Goal: Task Accomplishment & Management: Manage account settings

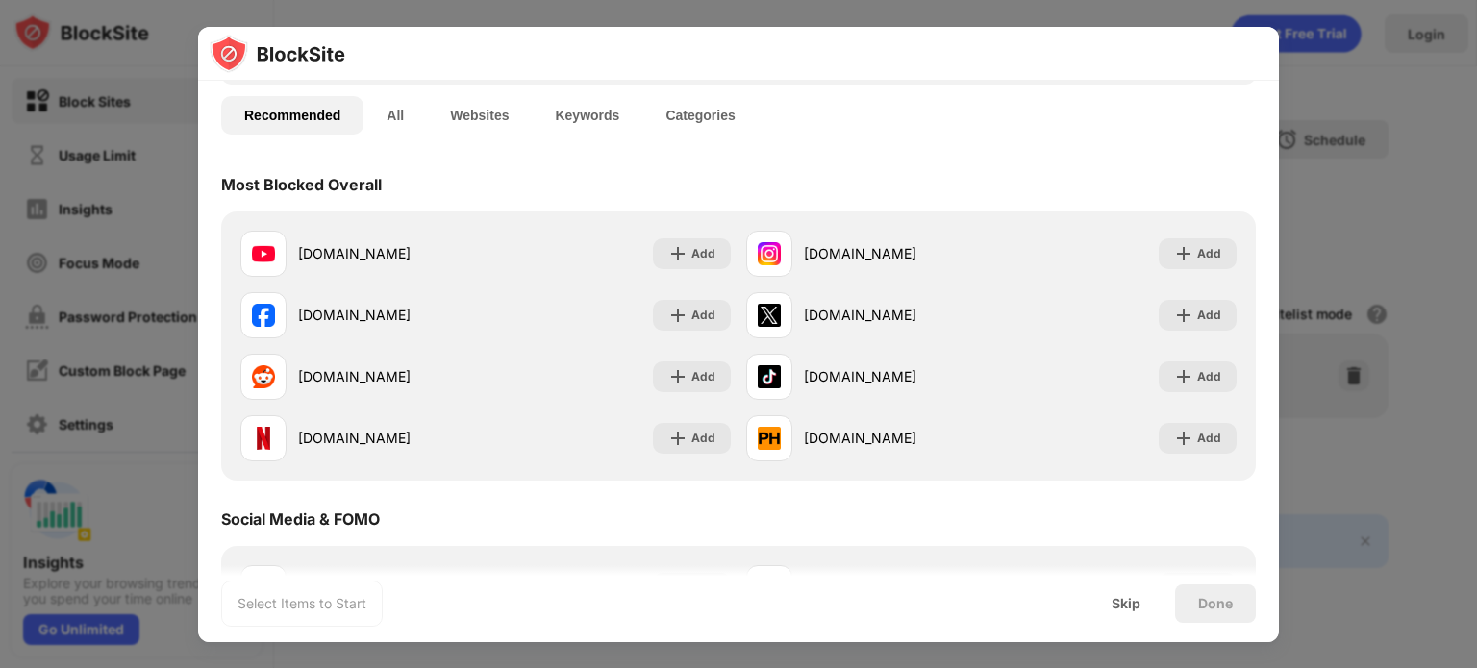
scroll to position [135, 0]
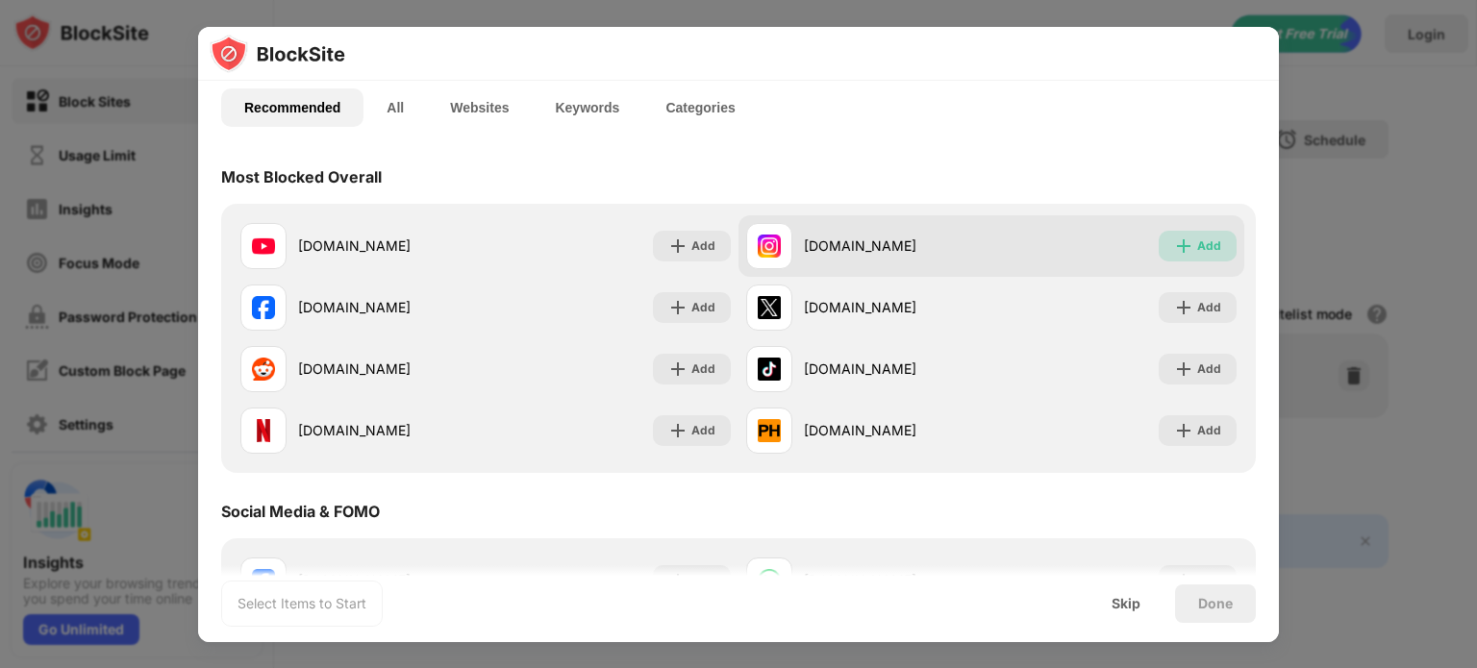
click at [1200, 244] on div "Add" at bounding box center [1209, 246] width 24 height 19
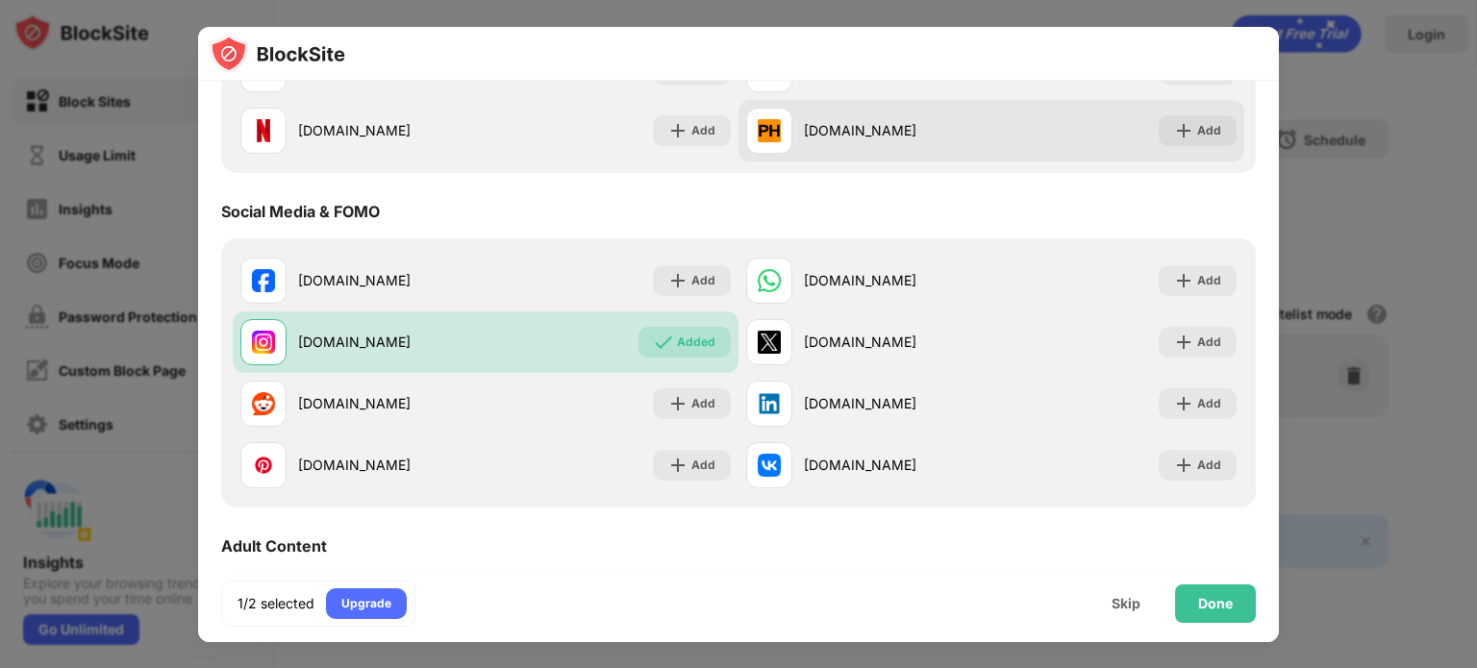
scroll to position [438, 0]
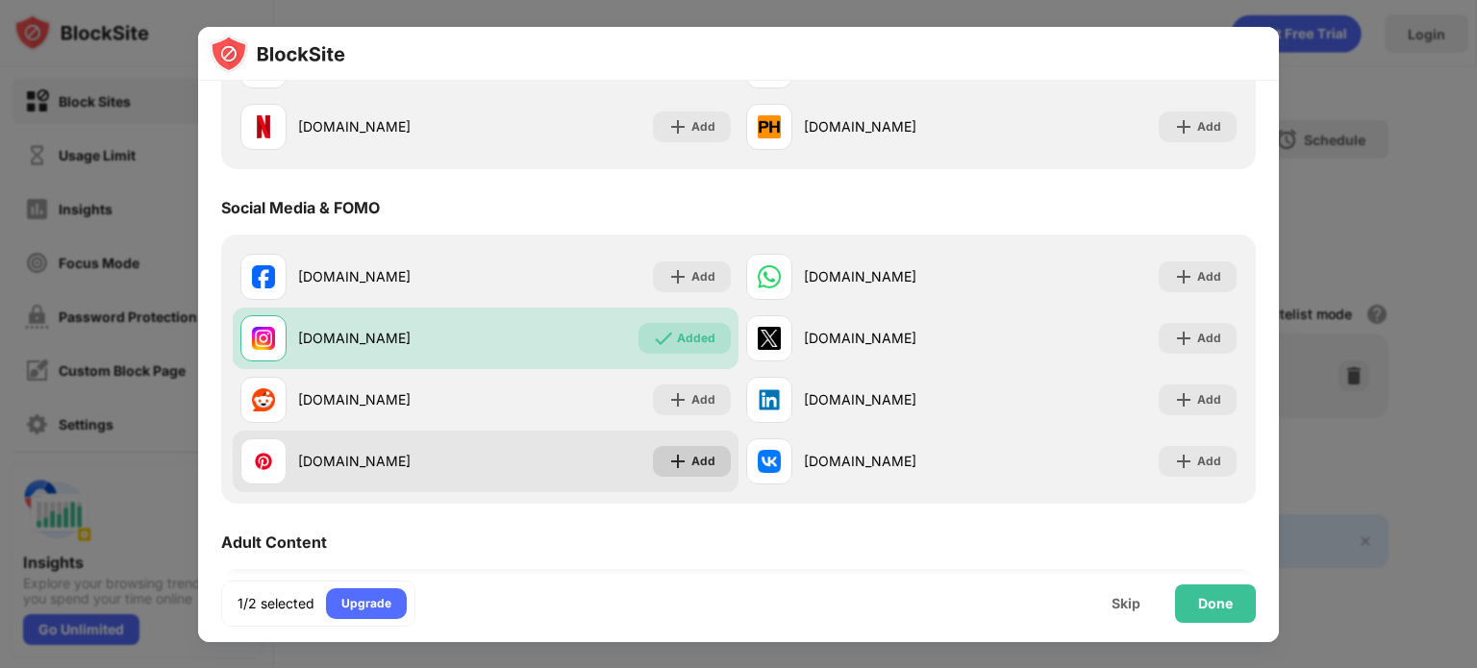
click at [691, 461] on div "Add" at bounding box center [703, 461] width 24 height 19
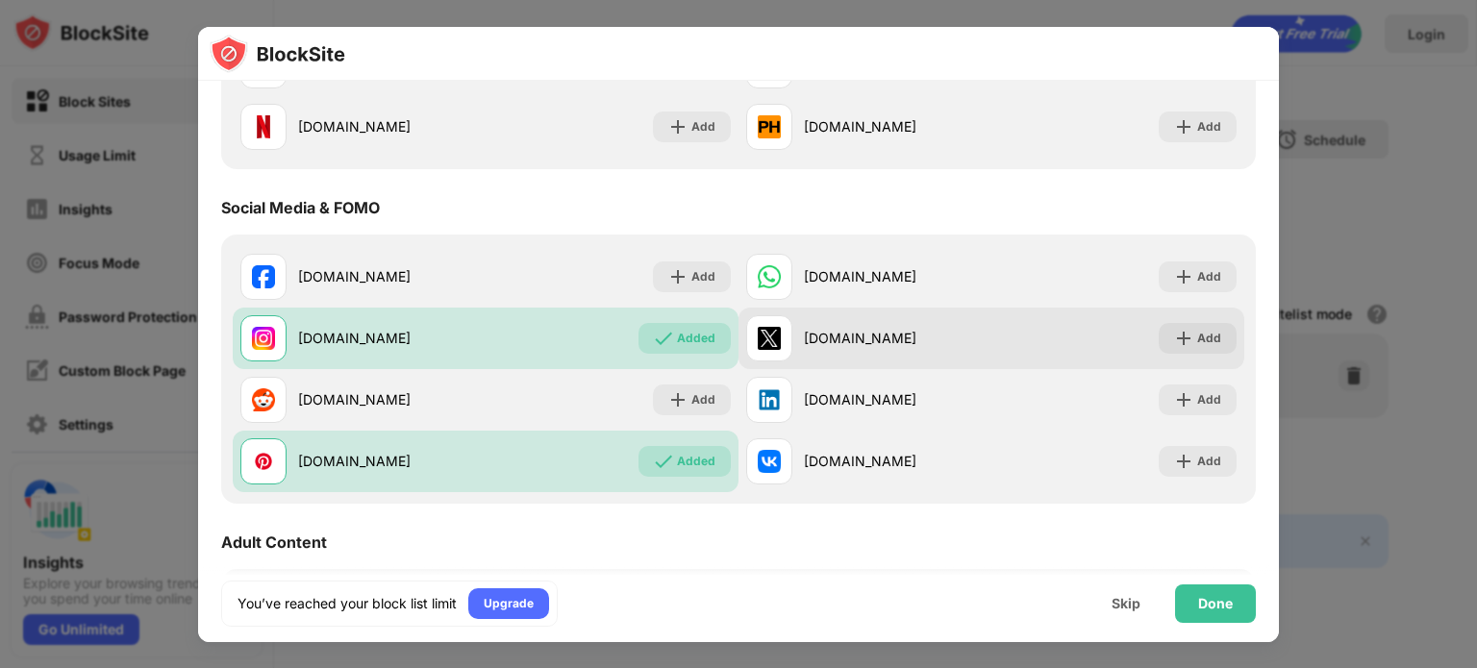
scroll to position [403, 0]
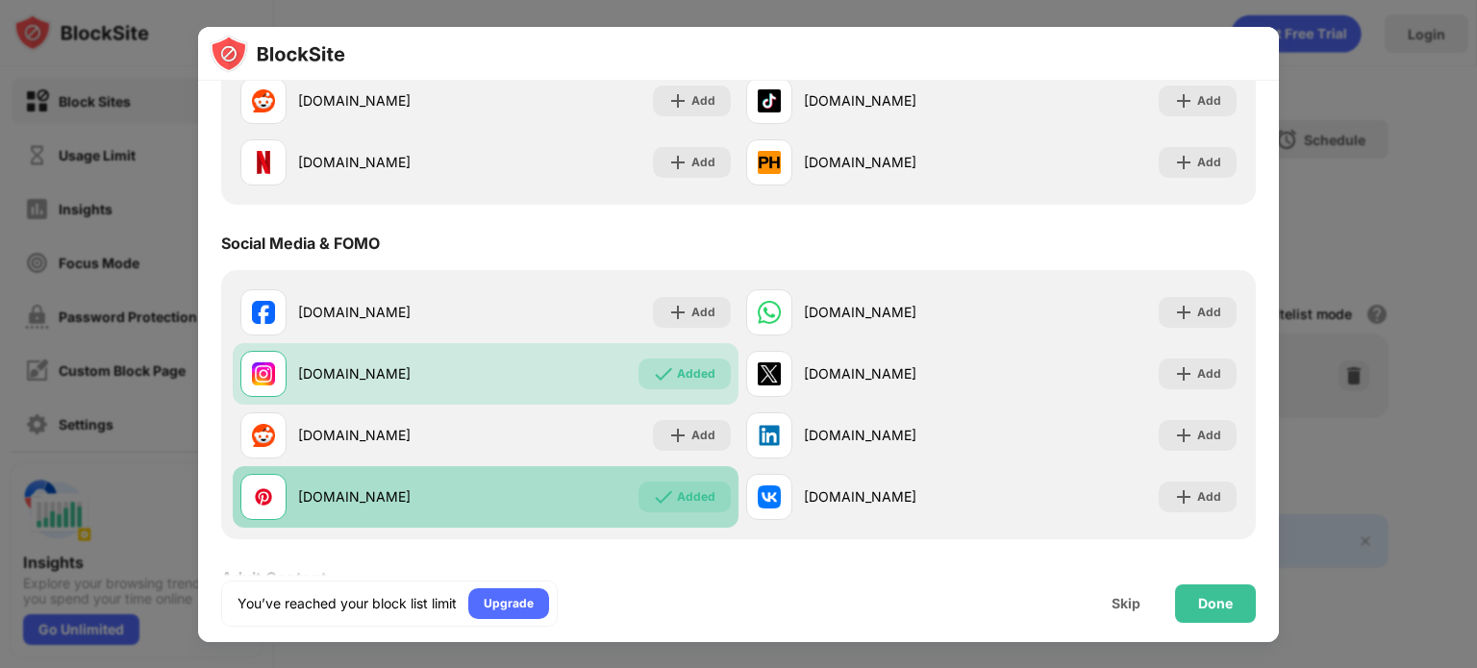
click at [654, 490] on img at bounding box center [663, 496] width 19 height 19
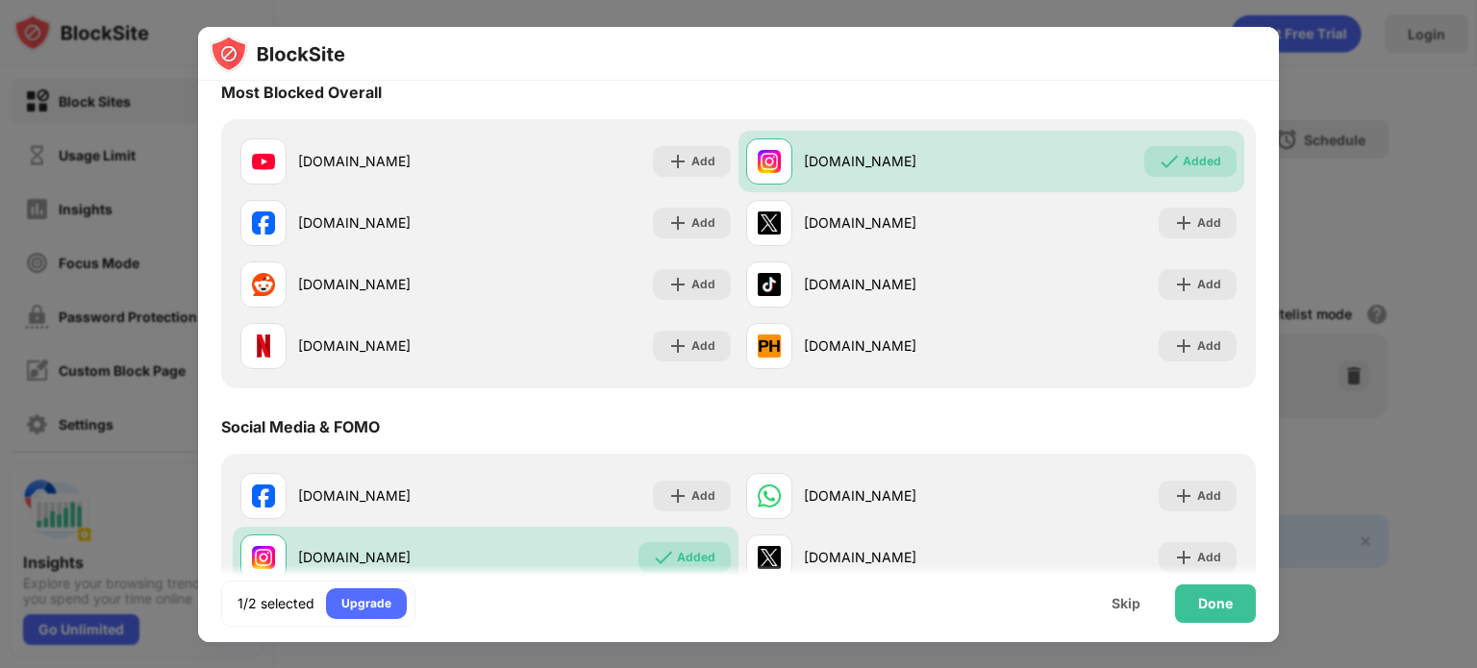
scroll to position [200, 0]
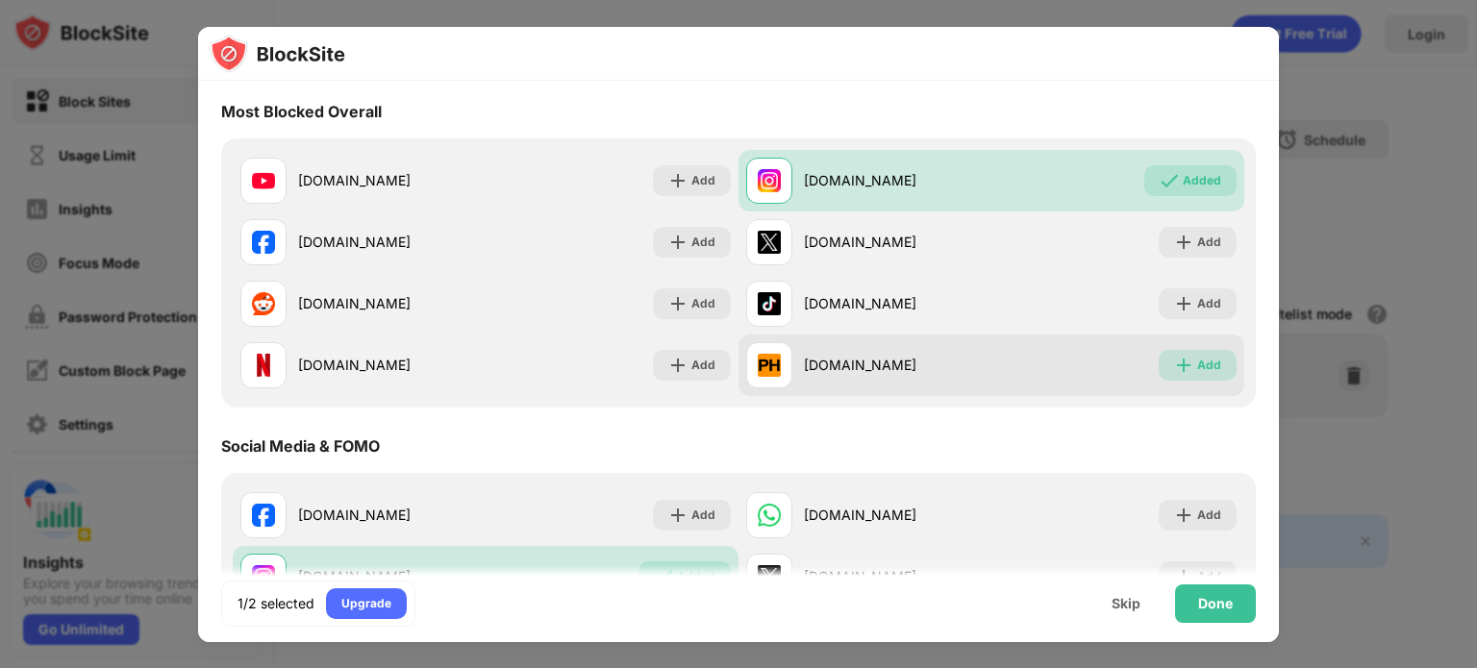
click at [1197, 367] on div "Add" at bounding box center [1209, 365] width 24 height 19
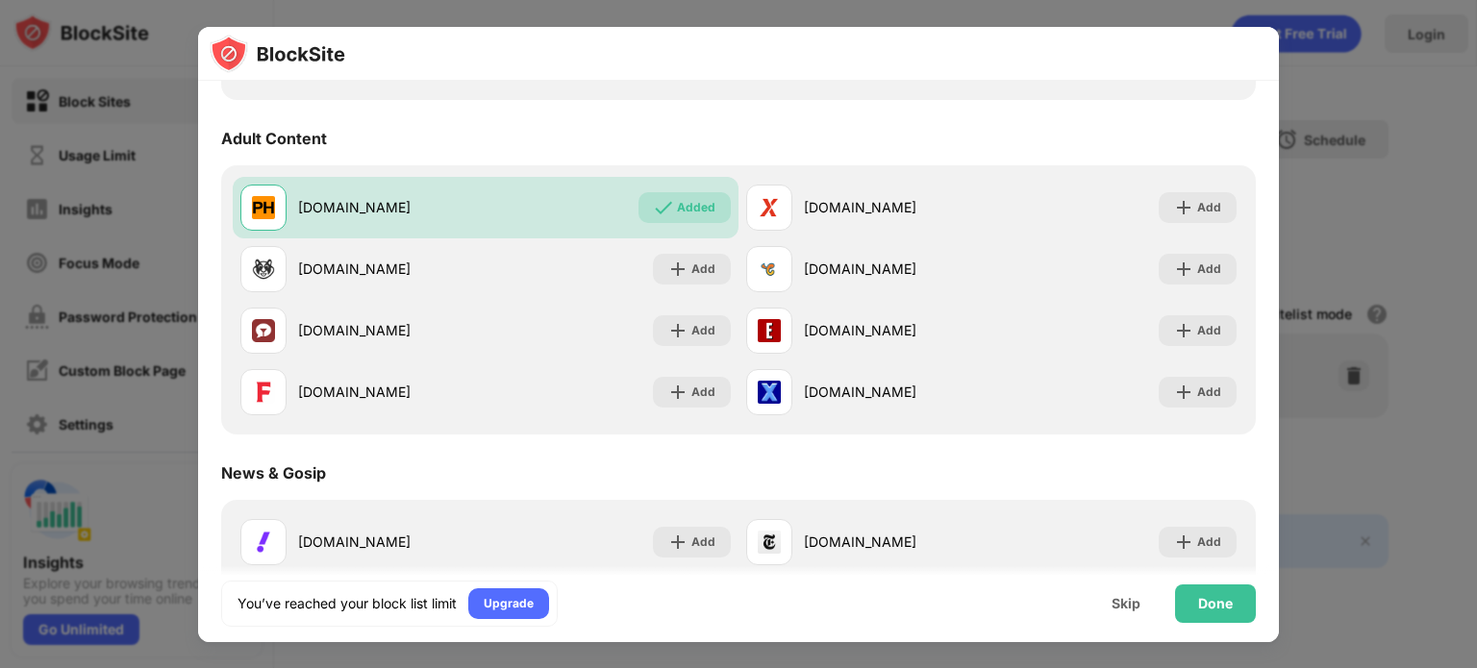
scroll to position [858, 0]
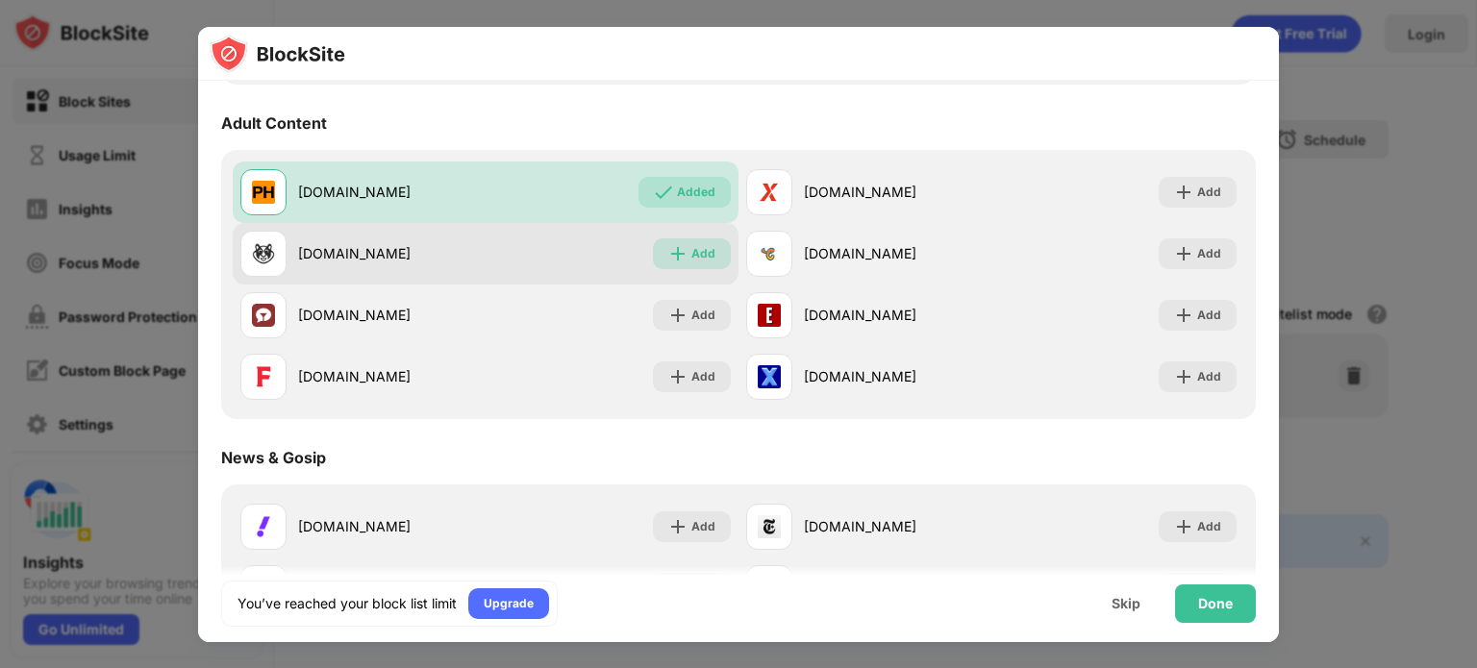
click at [677, 257] on img at bounding box center [677, 253] width 19 height 19
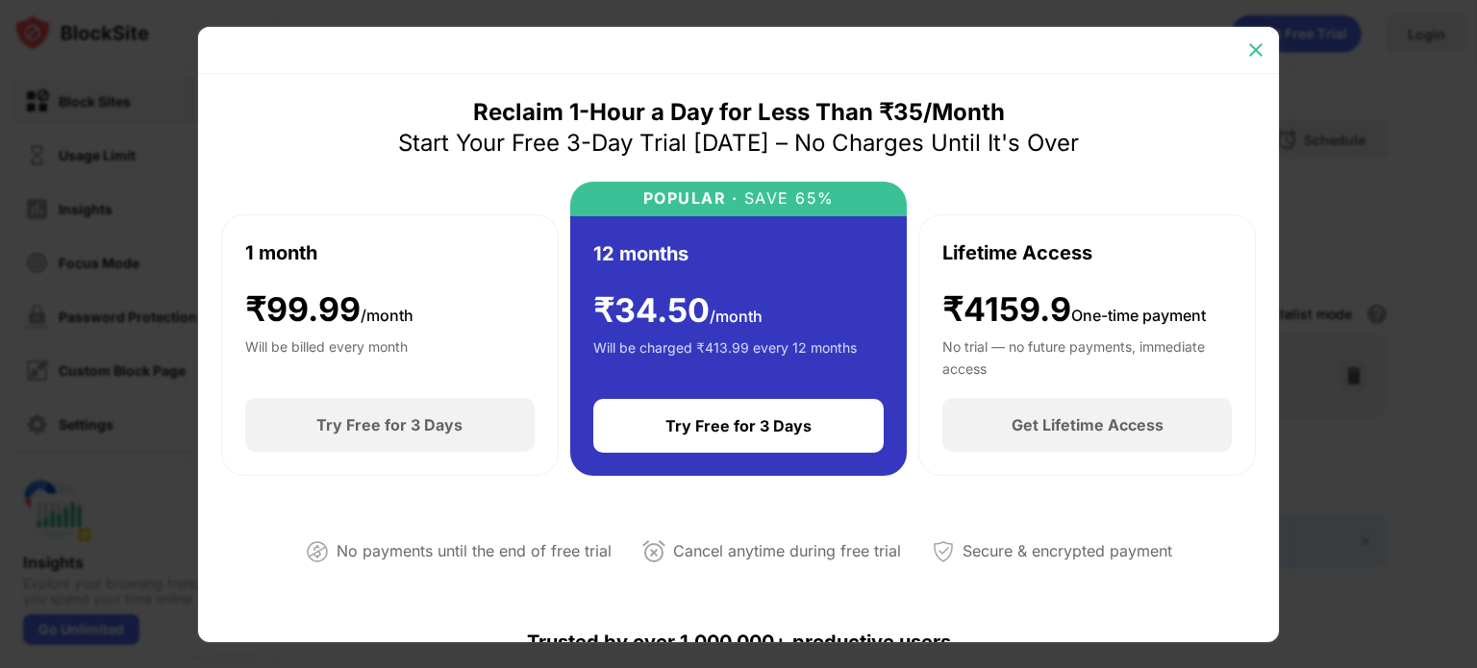
click at [1254, 45] on img at bounding box center [1255, 49] width 19 height 19
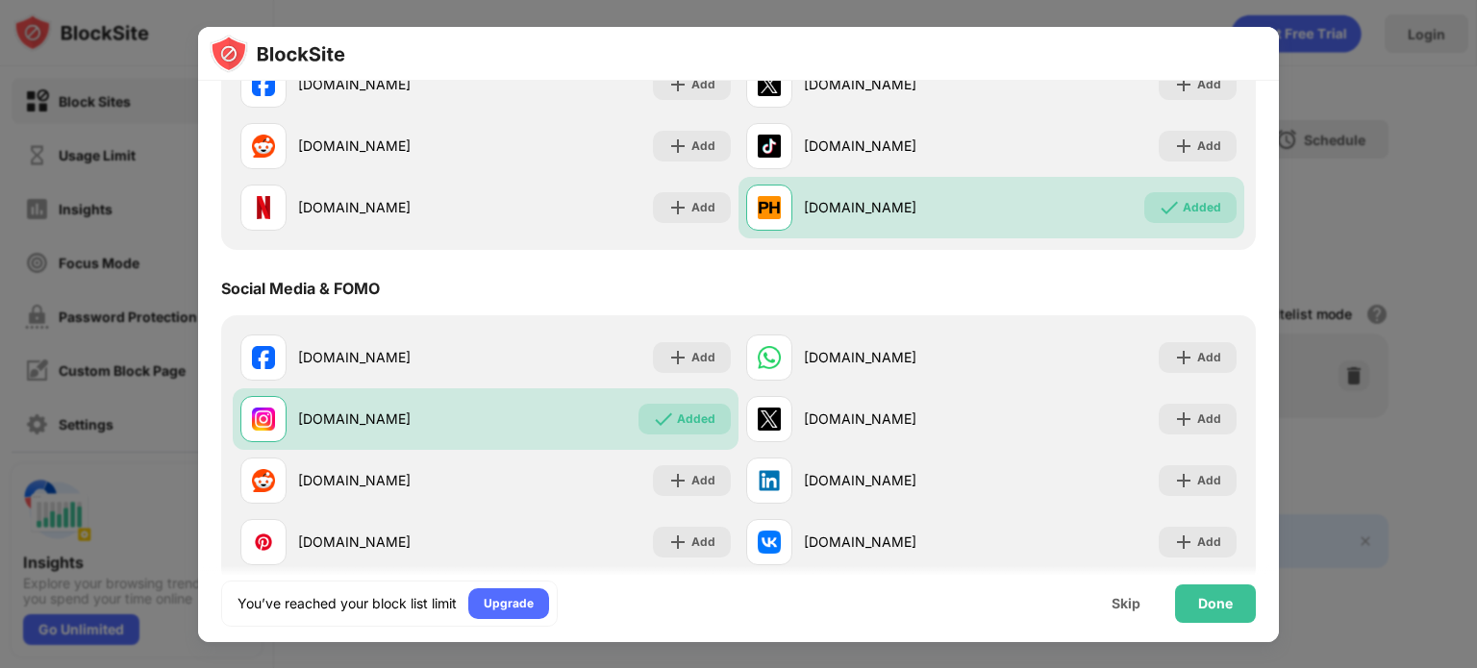
scroll to position [372, 0]
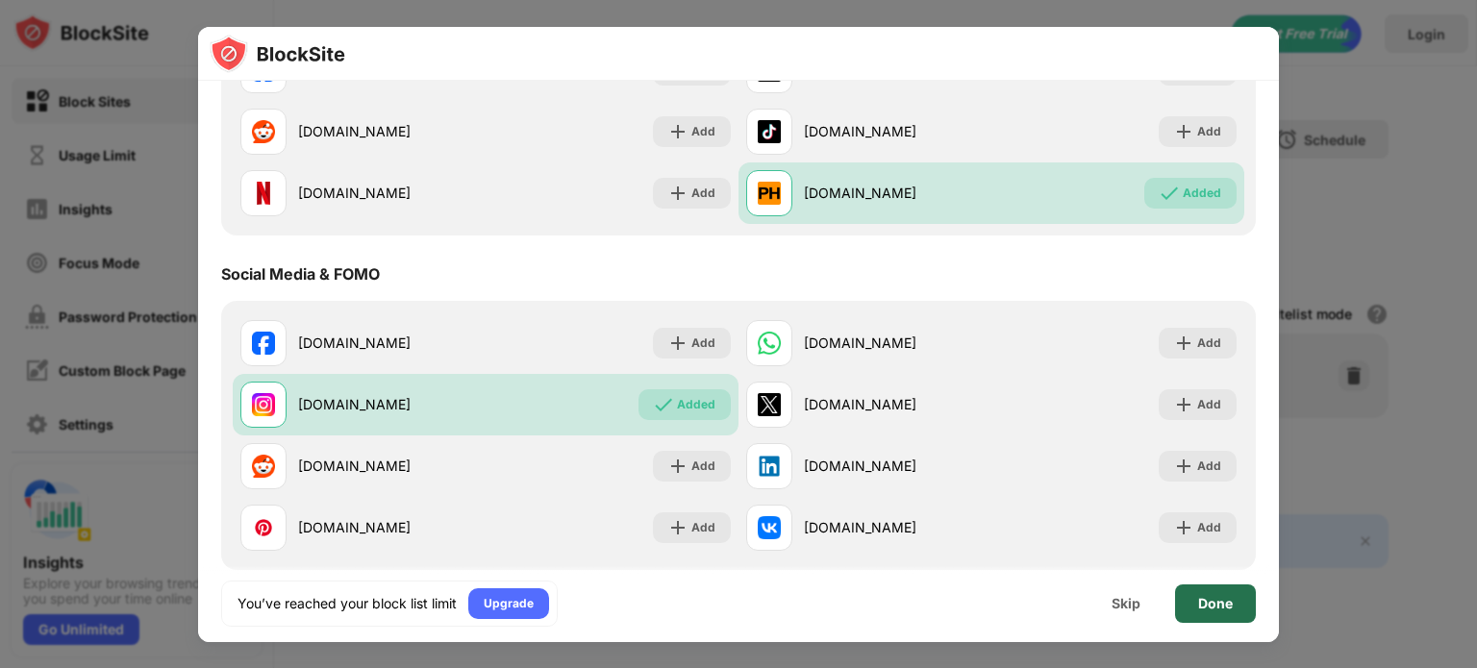
click at [1208, 611] on div "Done" at bounding box center [1215, 604] width 81 height 38
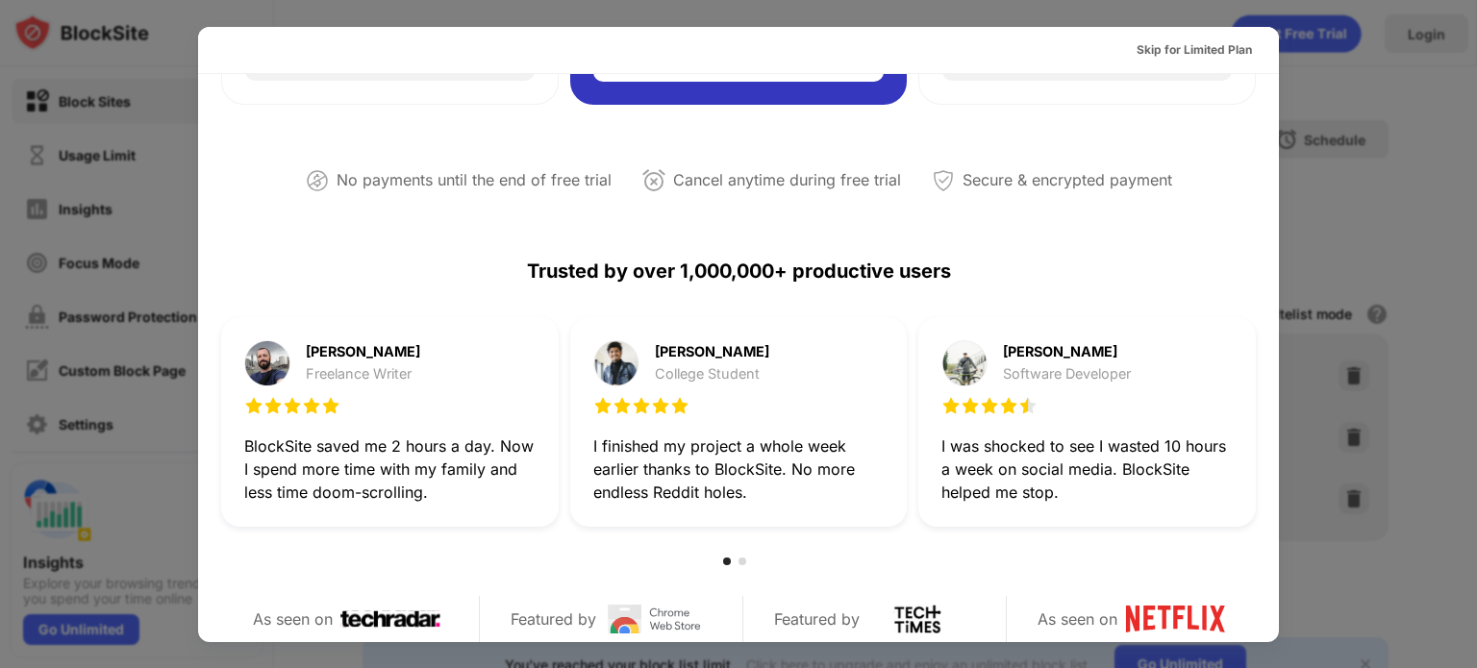
scroll to position [373, 0]
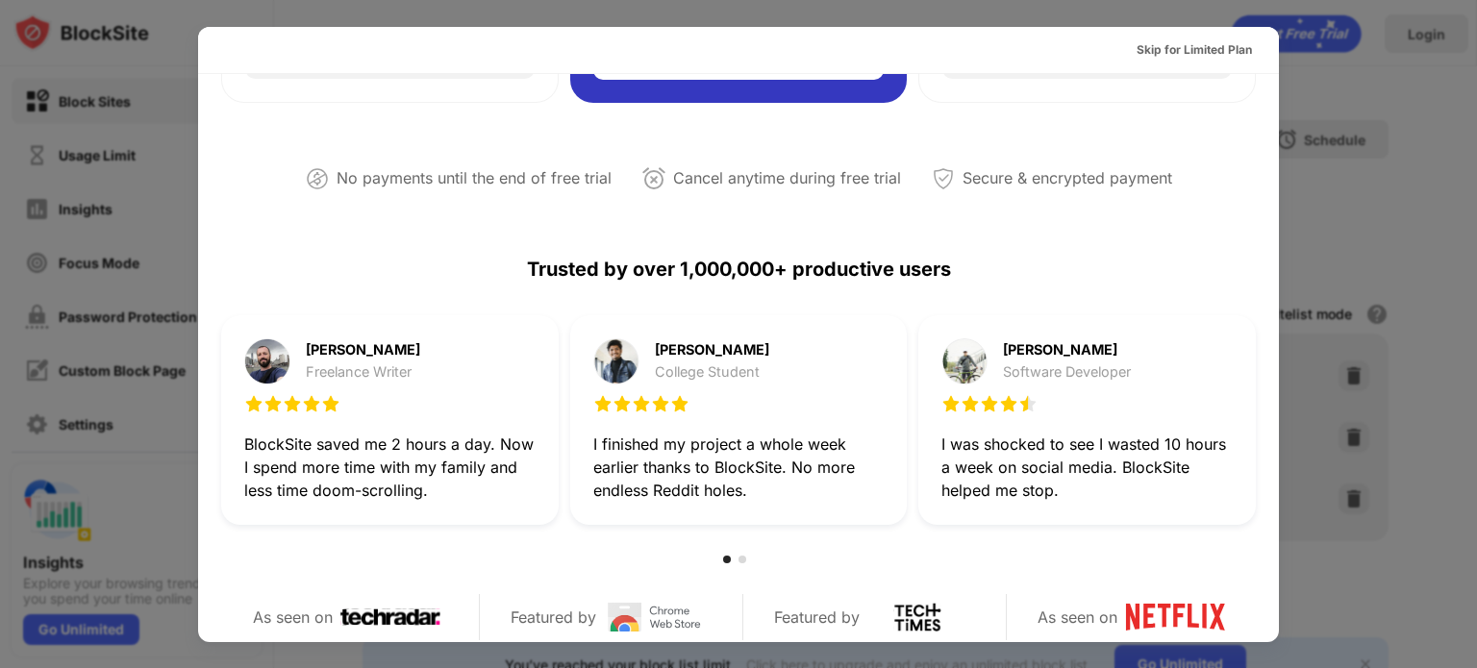
click at [1463, 199] on div at bounding box center [738, 334] width 1477 height 668
click at [1357, 281] on div at bounding box center [738, 334] width 1477 height 668
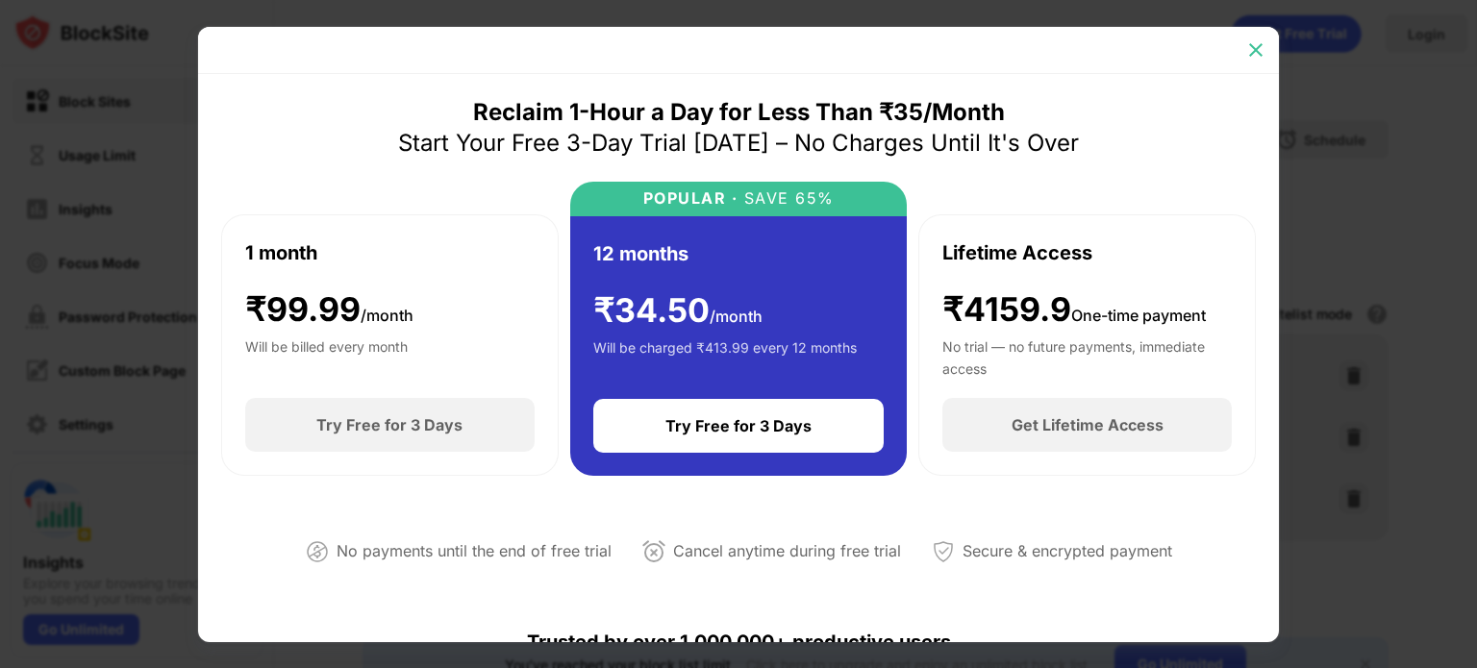
click at [1269, 49] on div at bounding box center [1255, 50] width 31 height 31
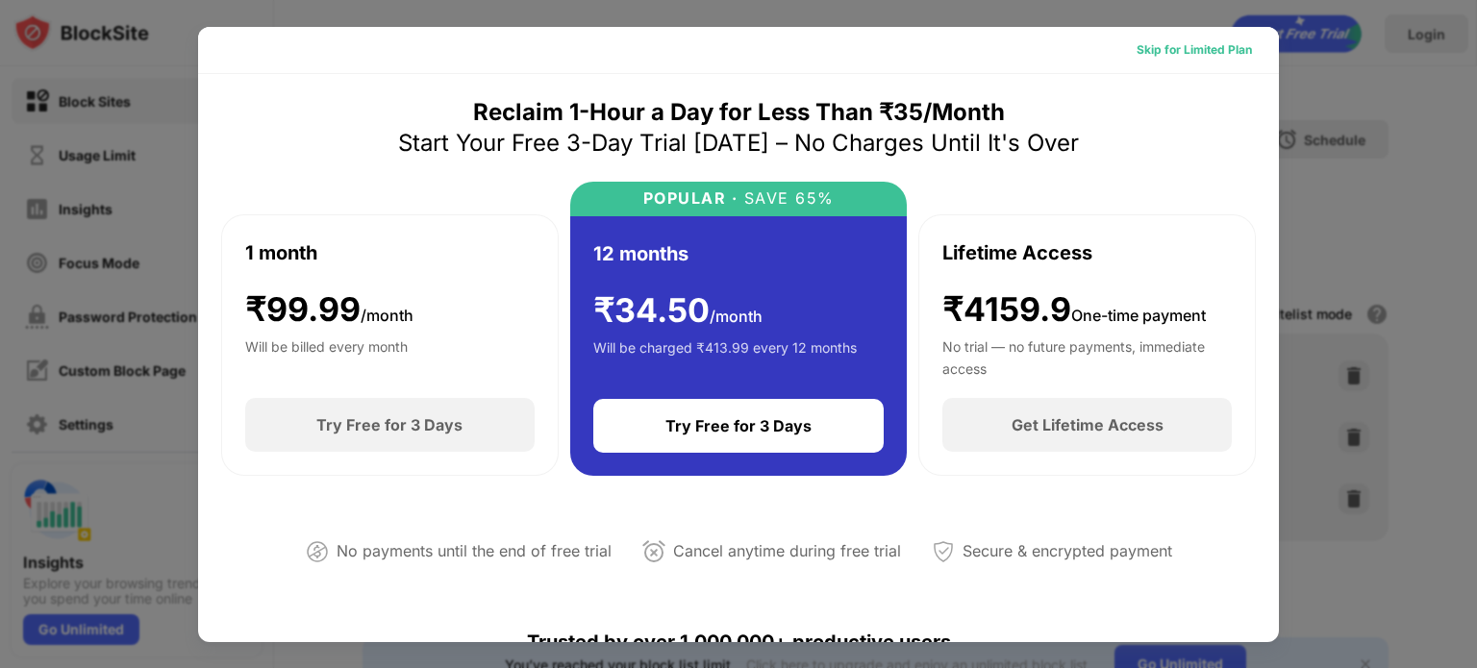
click at [1204, 43] on div "Skip for Limited Plan" at bounding box center [1194, 49] width 115 height 19
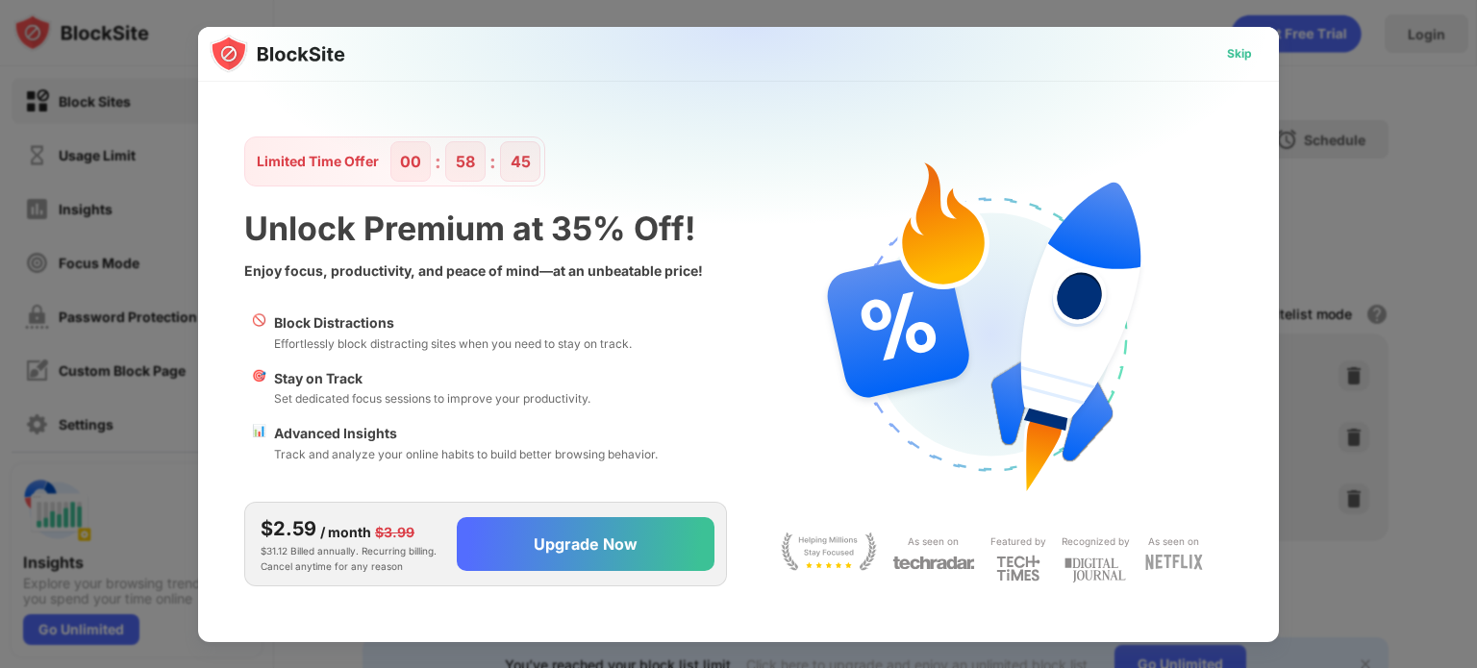
click at [1264, 47] on div "Skip" at bounding box center [1240, 53] width 56 height 31
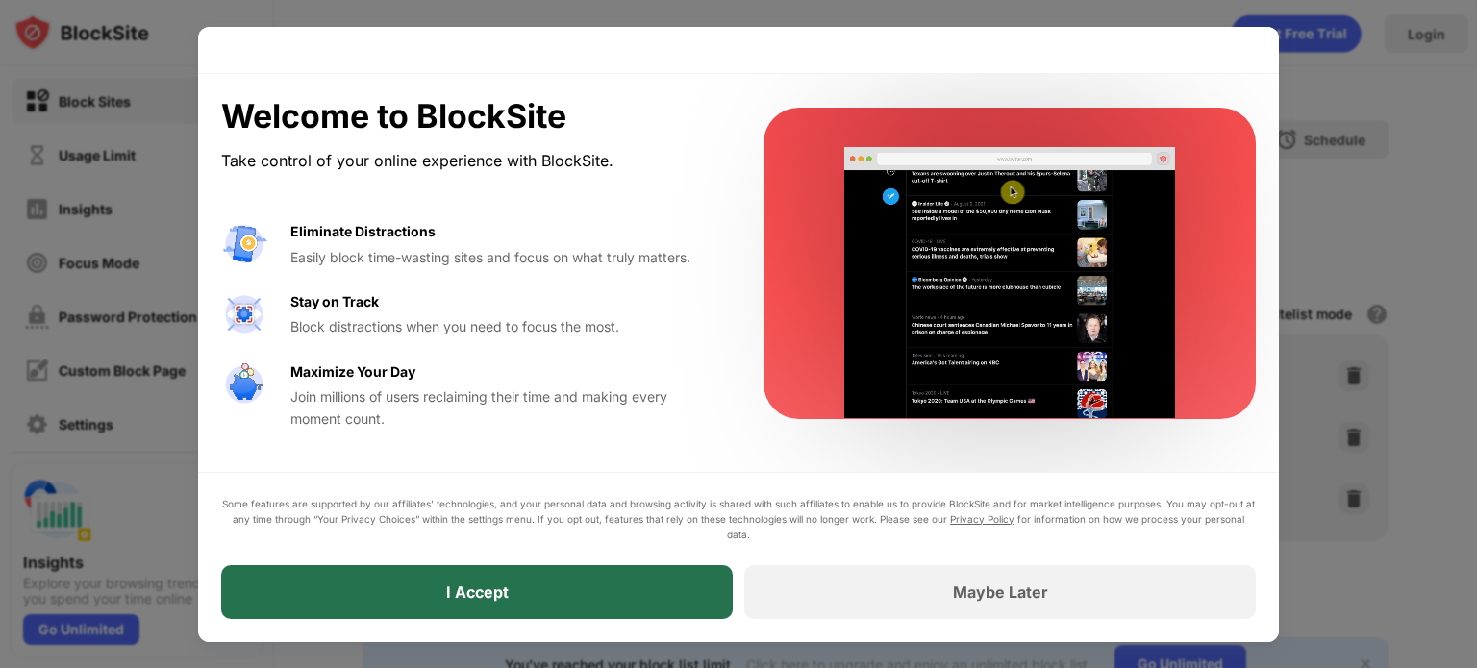
click at [677, 590] on div "I Accept" at bounding box center [477, 592] width 512 height 54
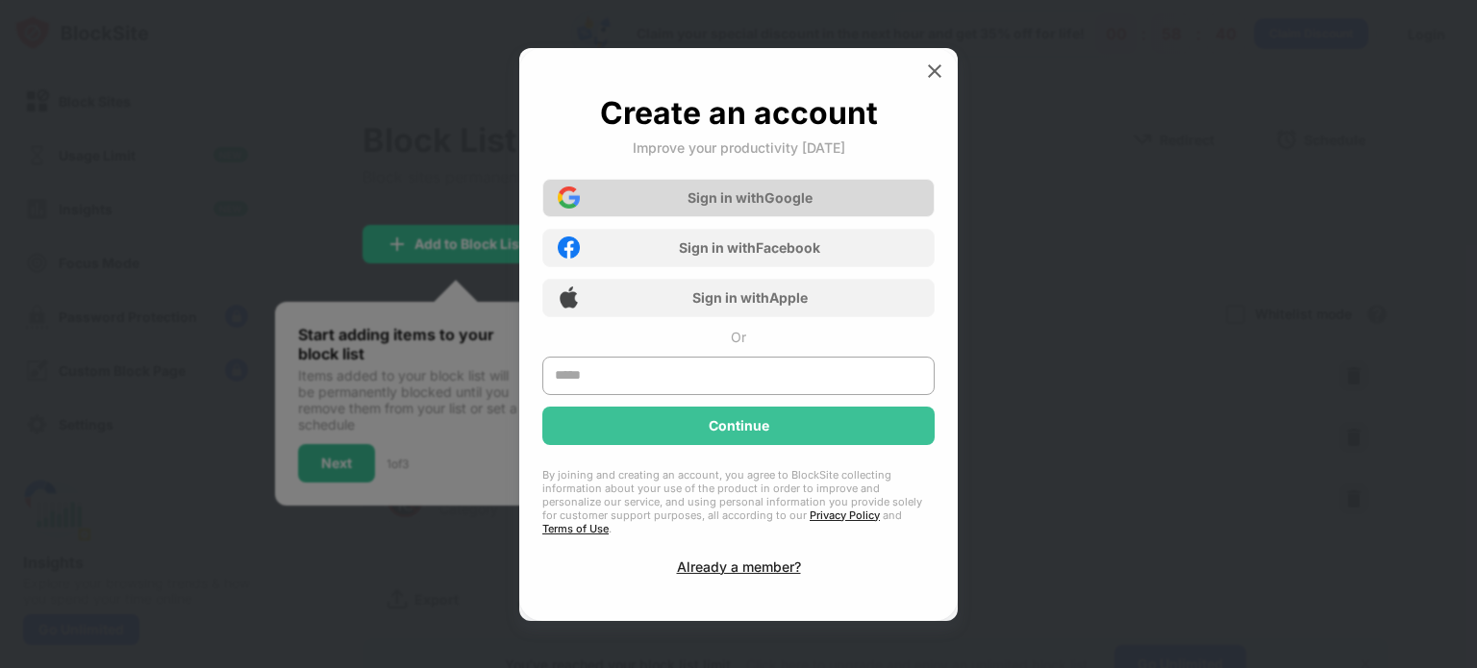
click at [809, 199] on div "Sign in with Google" at bounding box center [749, 197] width 125 height 16
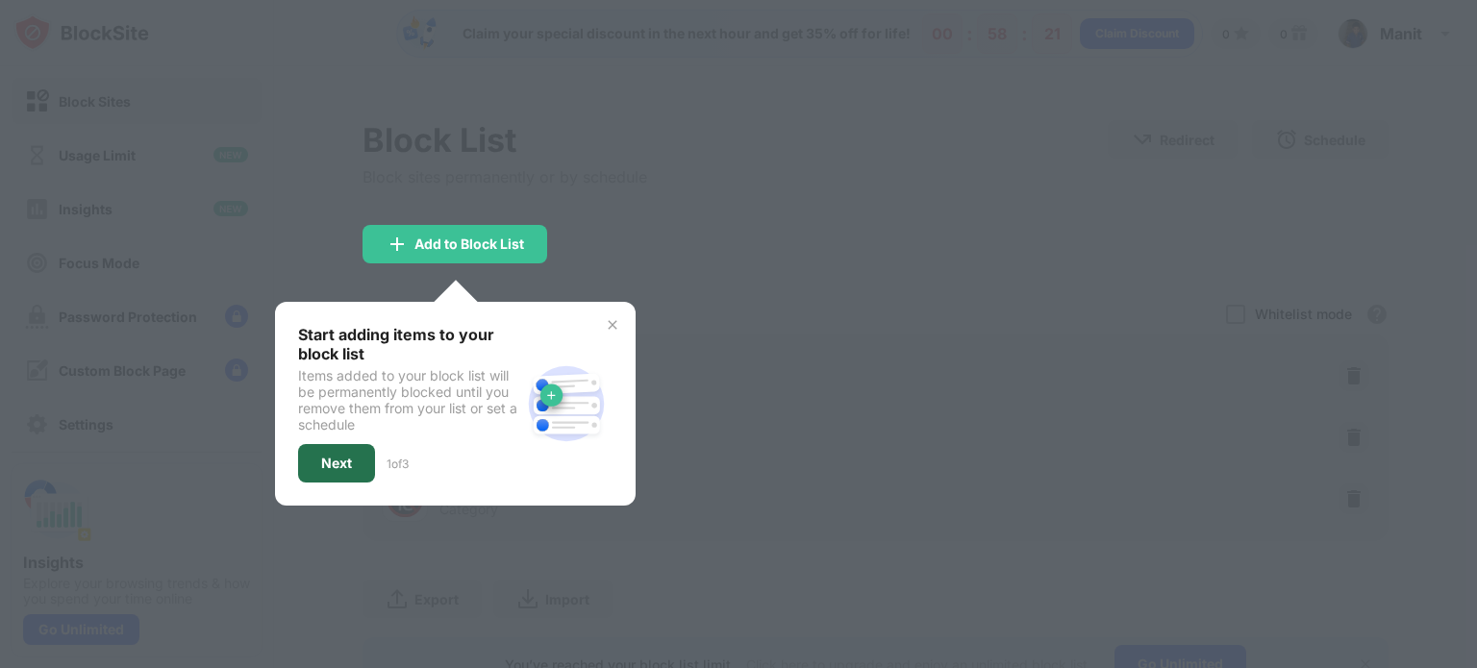
click at [369, 464] on div "Next" at bounding box center [336, 463] width 77 height 38
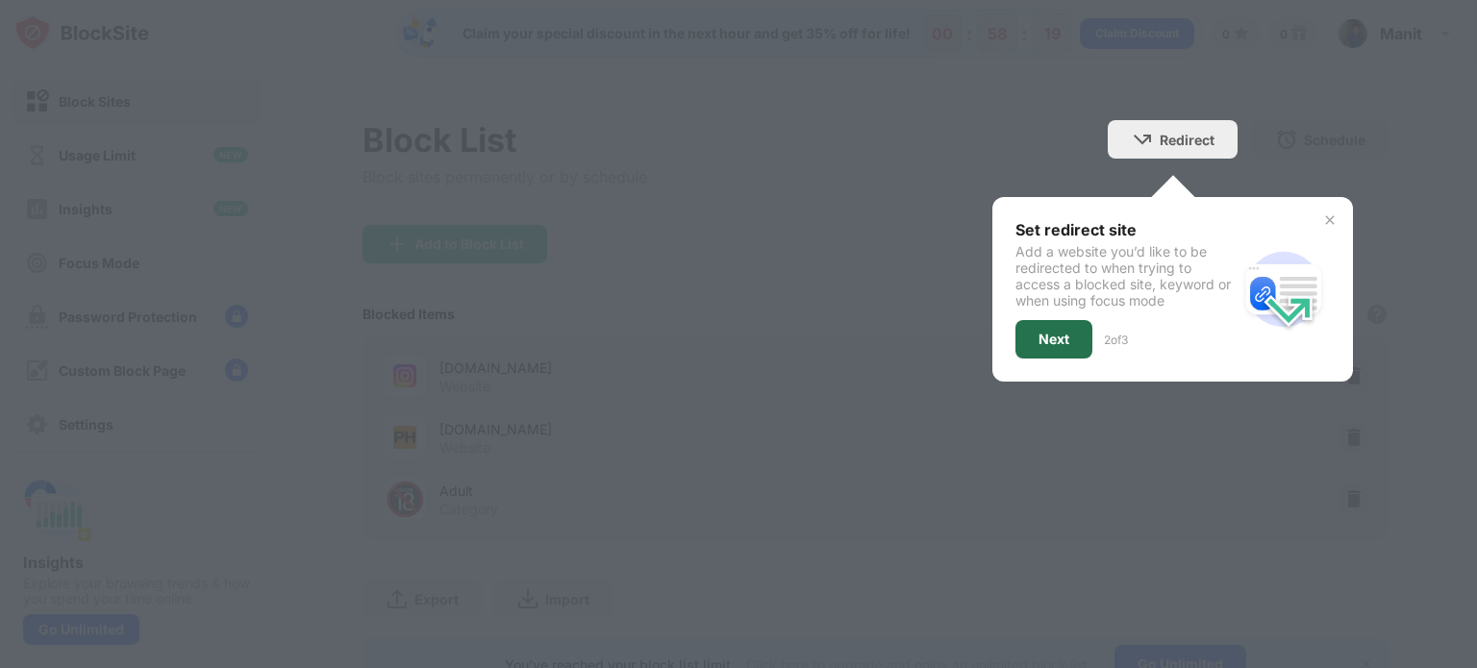
click at [1032, 352] on div "Next" at bounding box center [1053, 339] width 77 height 38
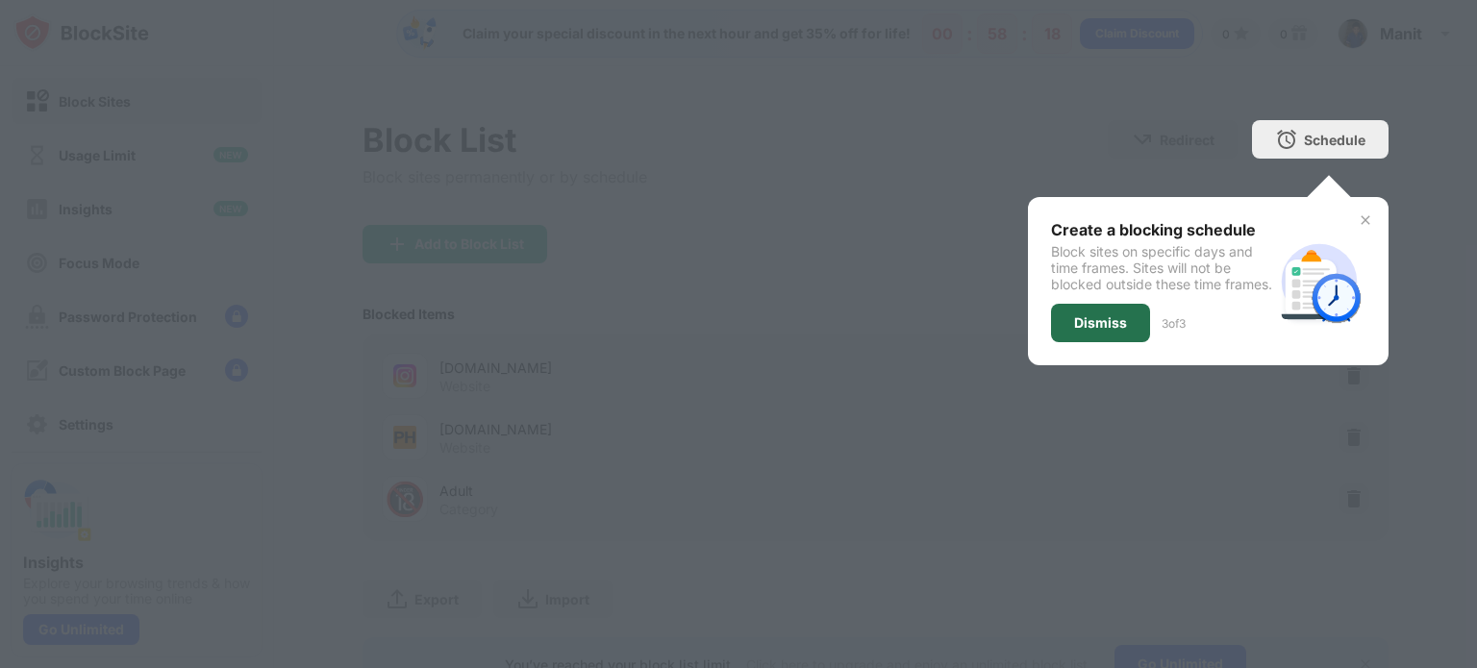
click at [1076, 331] on div "Dismiss" at bounding box center [1100, 322] width 53 height 15
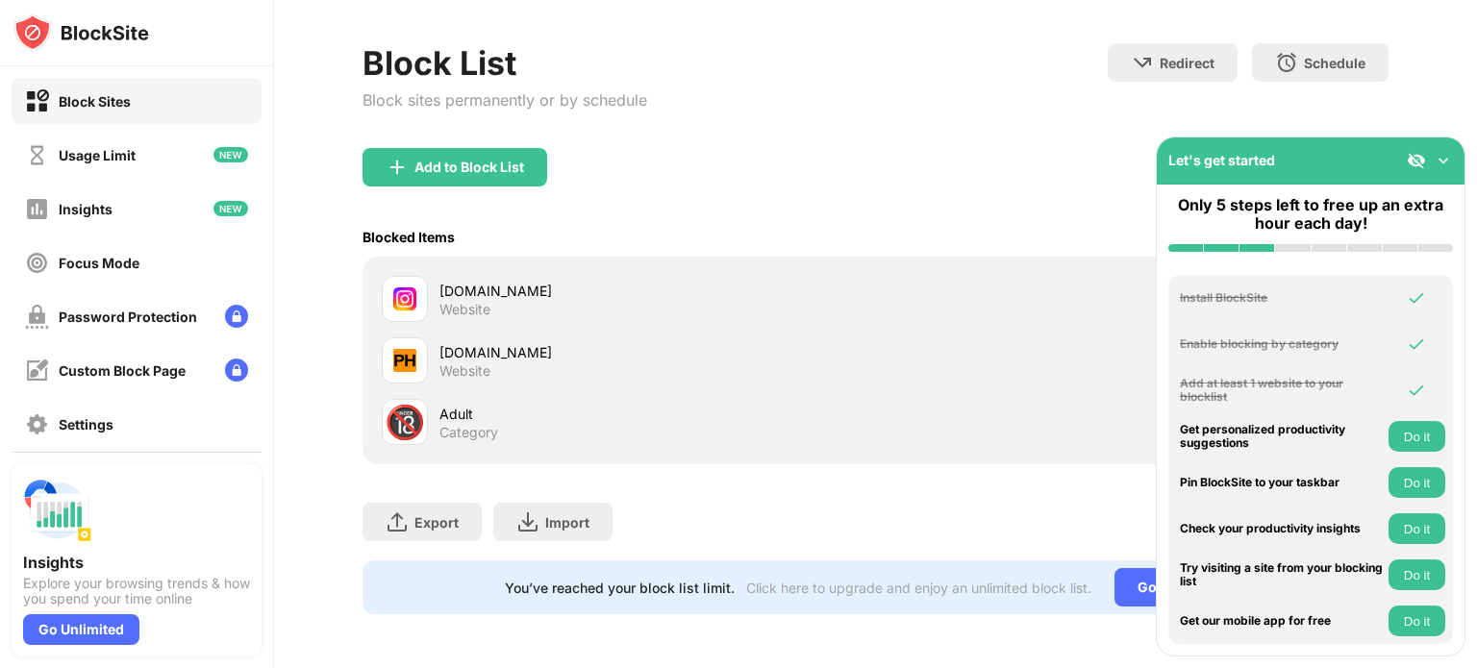
scroll to position [89, 0]
click at [1444, 152] on img at bounding box center [1443, 160] width 19 height 19
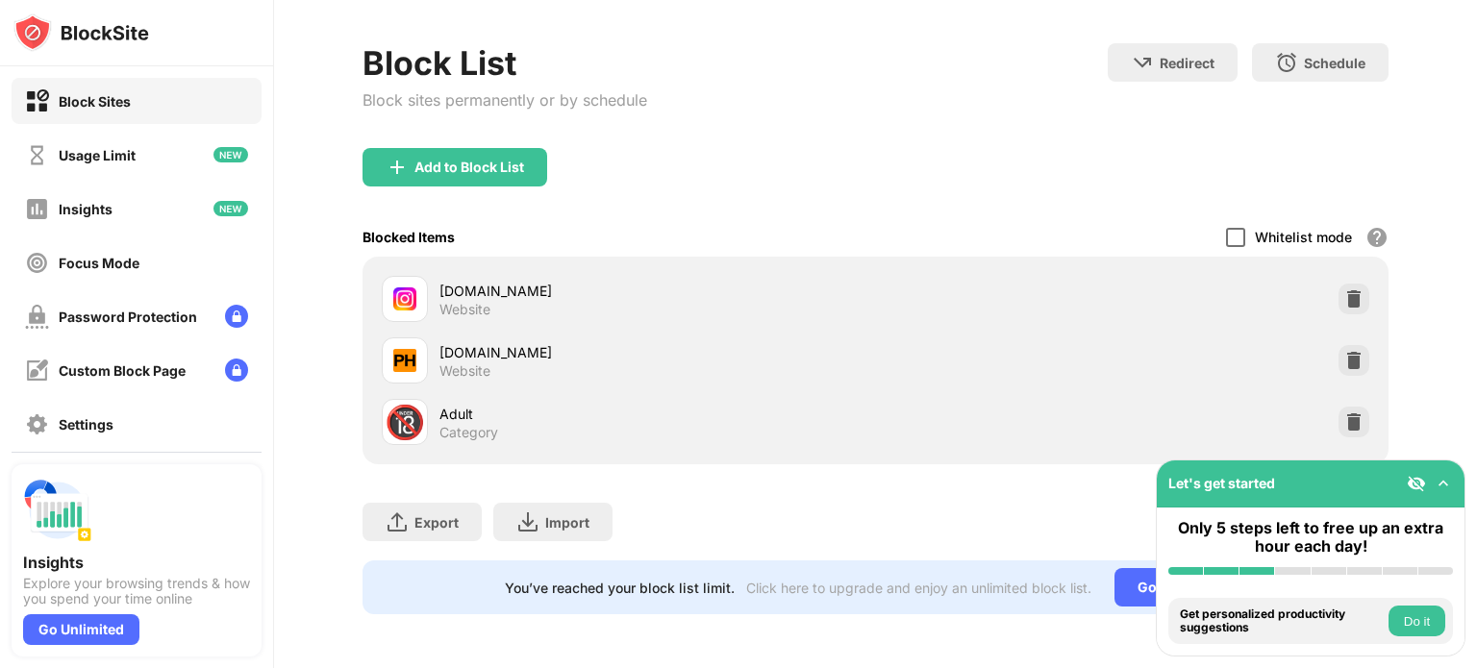
click at [1226, 231] on div at bounding box center [1235, 237] width 19 height 19
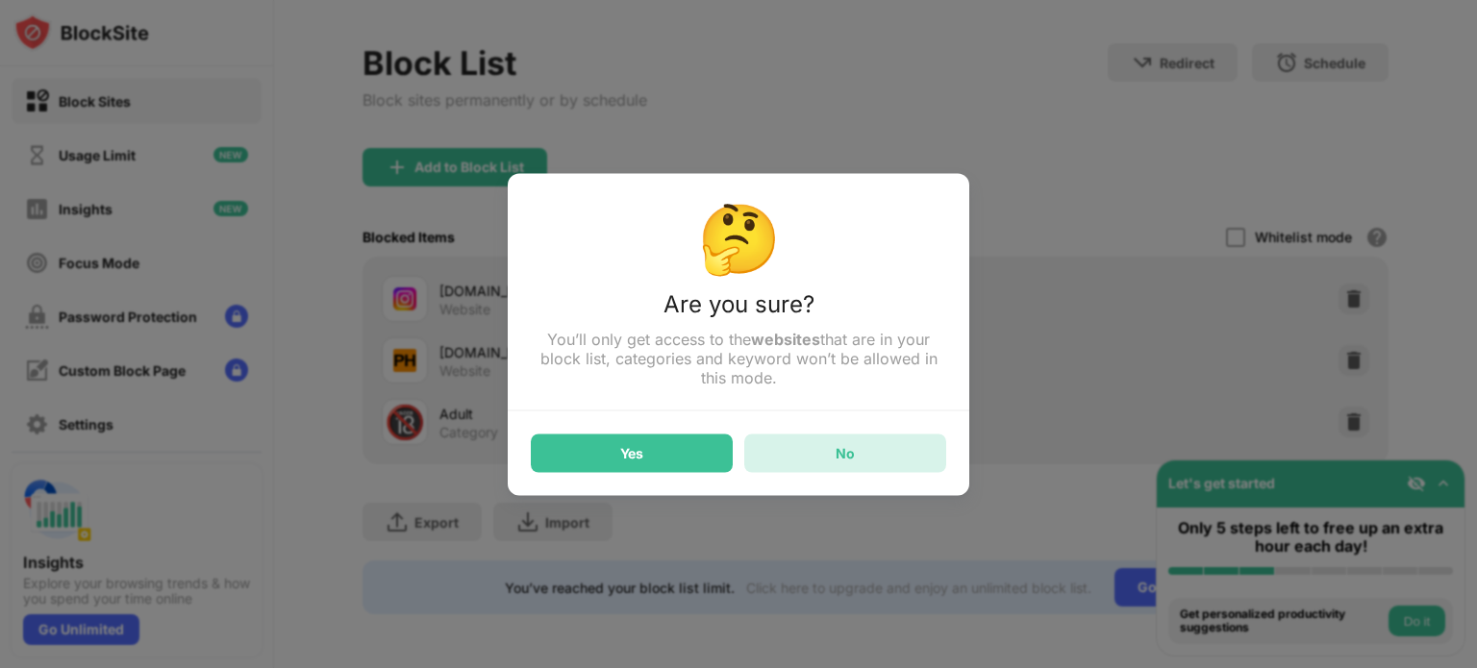
click at [854, 445] on div "No" at bounding box center [845, 453] width 202 height 38
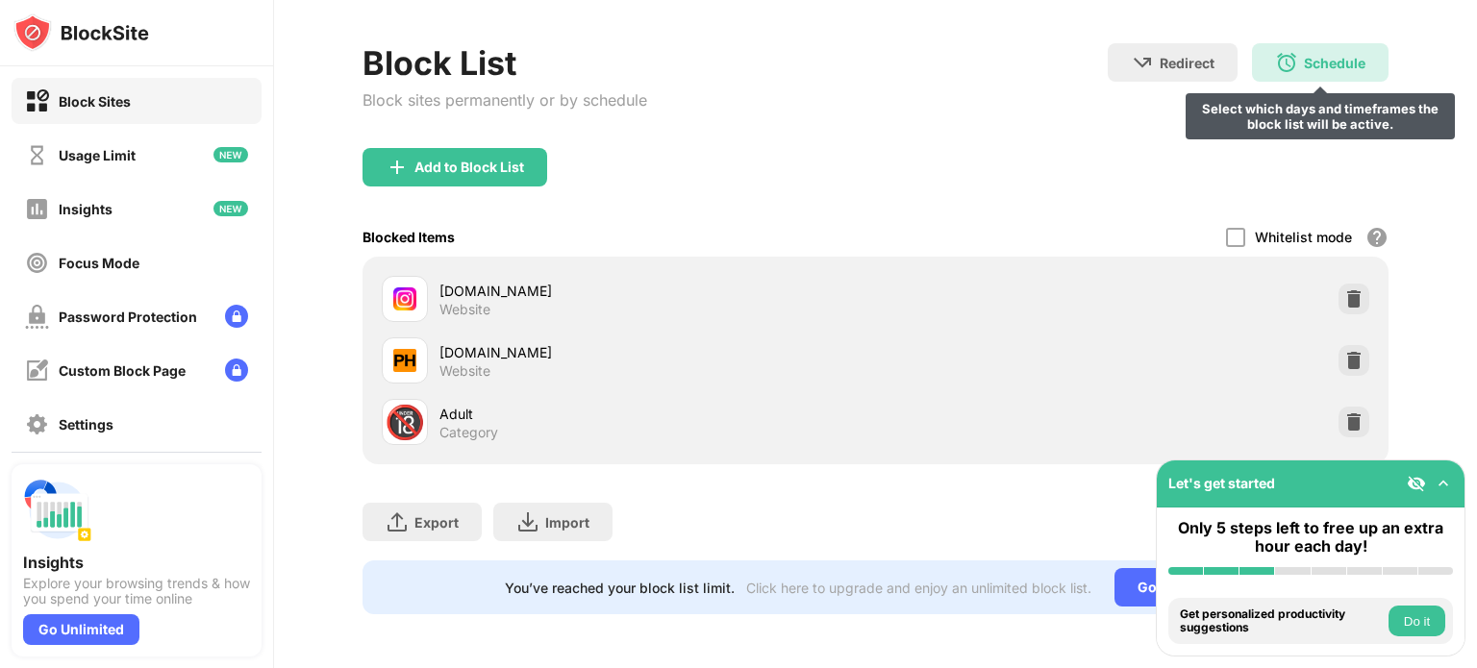
click at [1334, 43] on div "Schedule Select which days and timeframes the block list will be active." at bounding box center [1320, 62] width 137 height 38
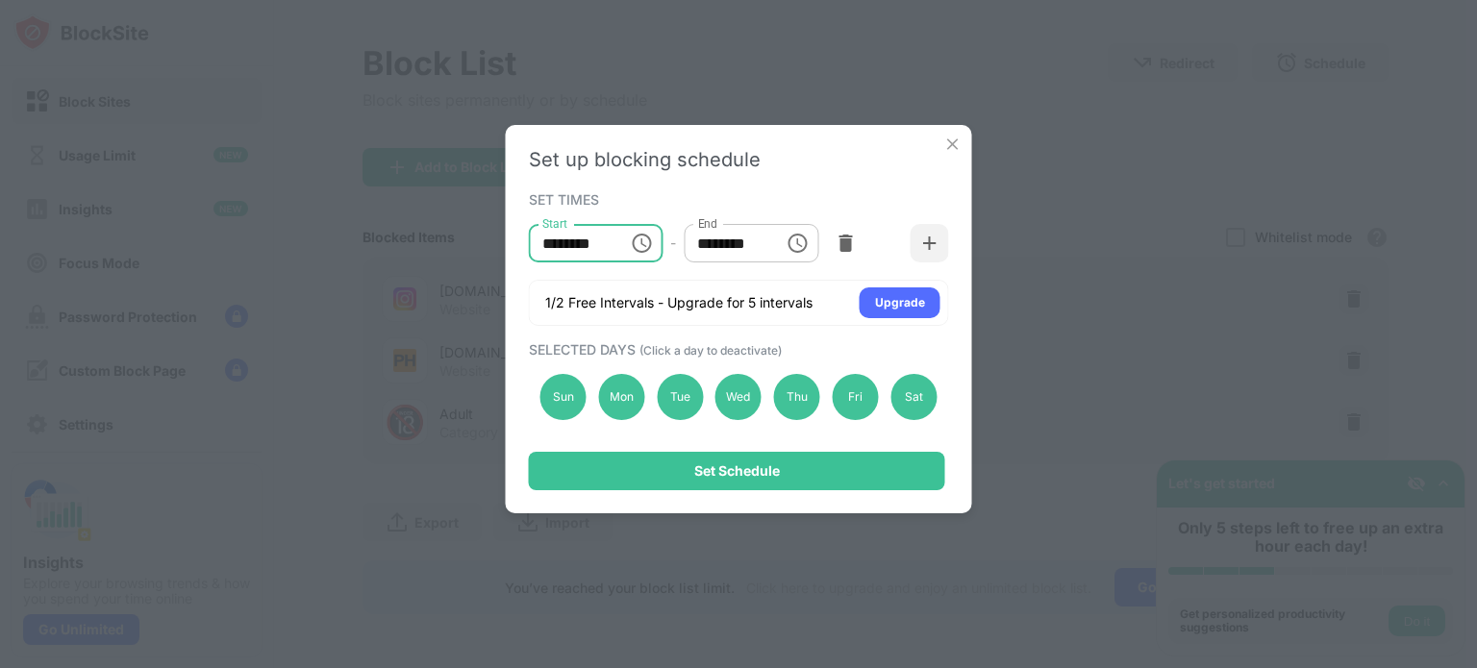
click at [558, 244] on input "********" at bounding box center [572, 243] width 87 height 38
type input "********"
click at [717, 234] on input "********" at bounding box center [727, 243] width 87 height 38
click at [712, 250] on input "********" at bounding box center [727, 243] width 87 height 38
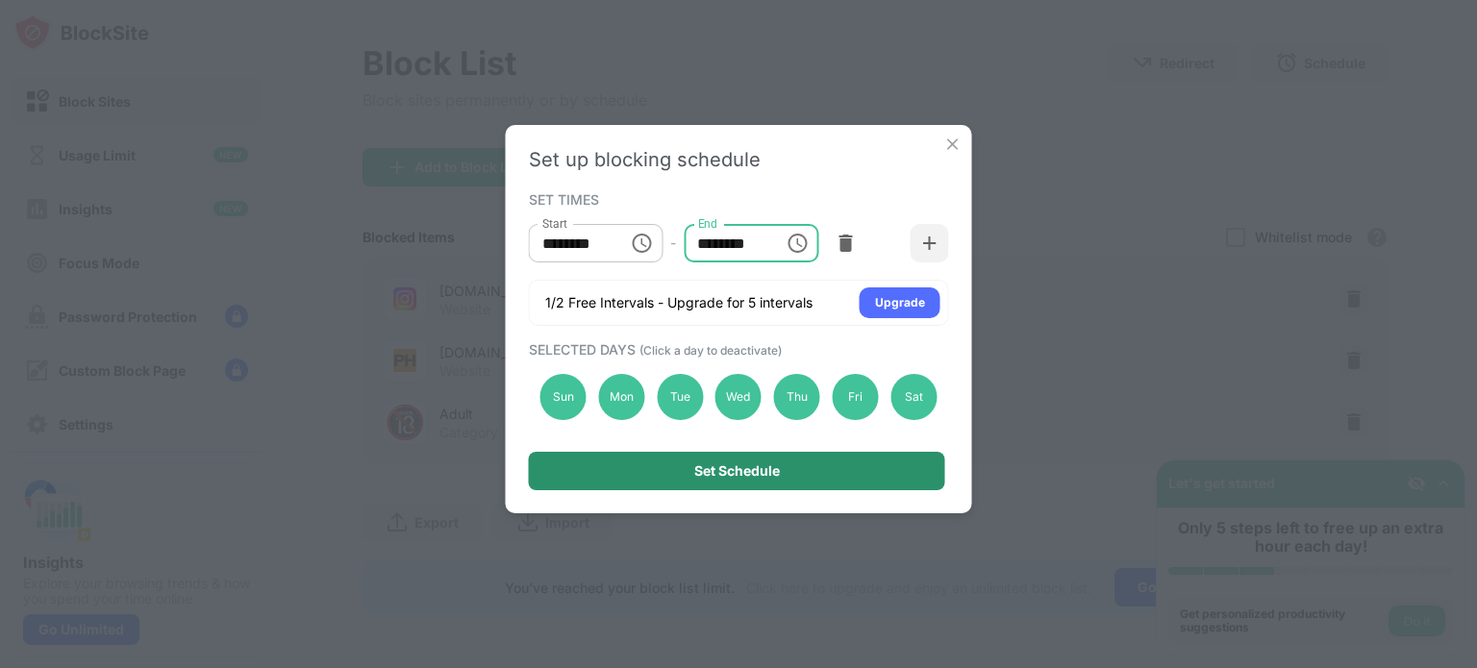
type input "********"
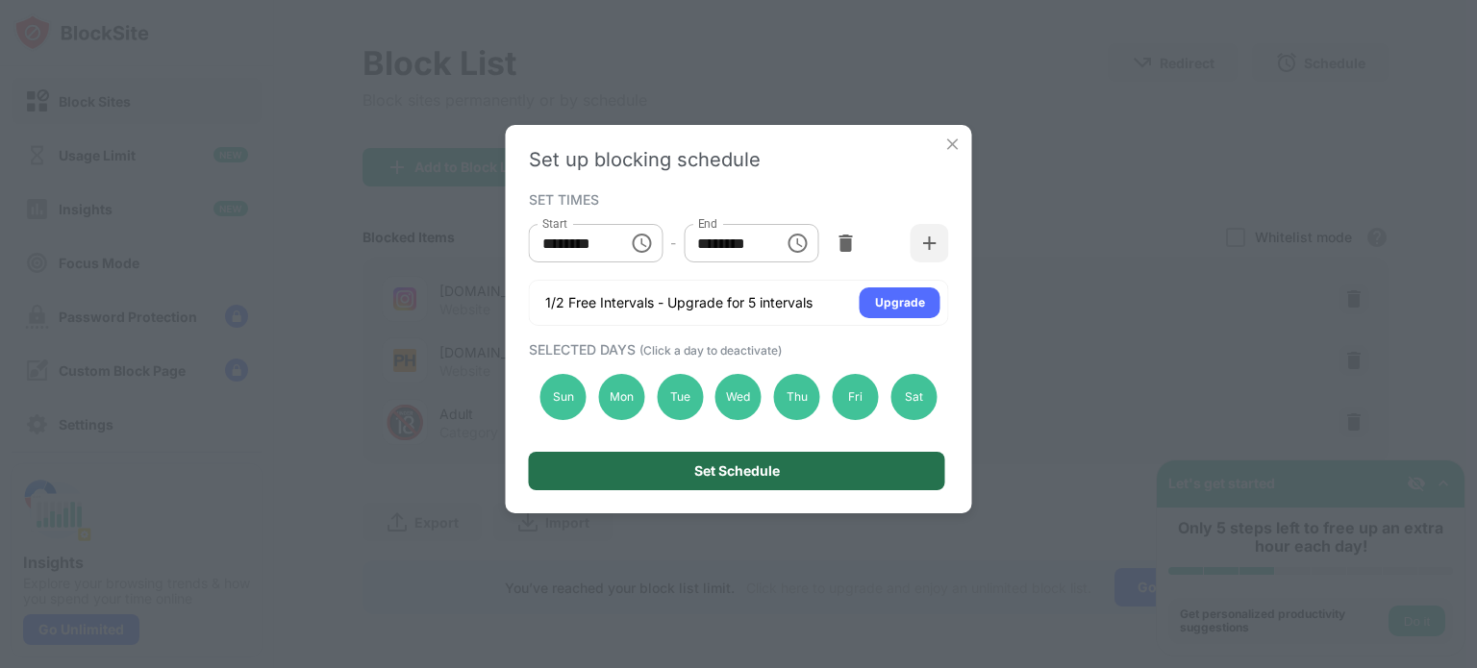
click at [769, 482] on div "Set Schedule" at bounding box center [737, 471] width 416 height 38
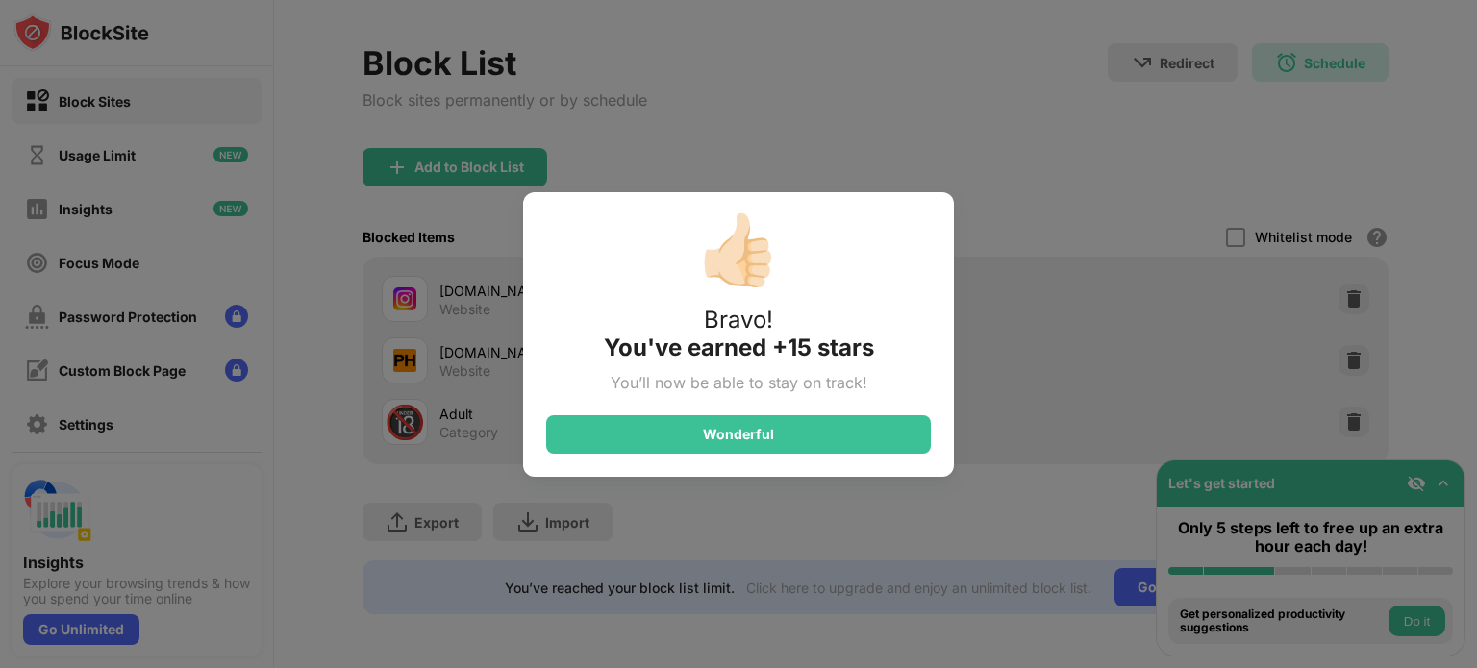
scroll to position [0, 0]
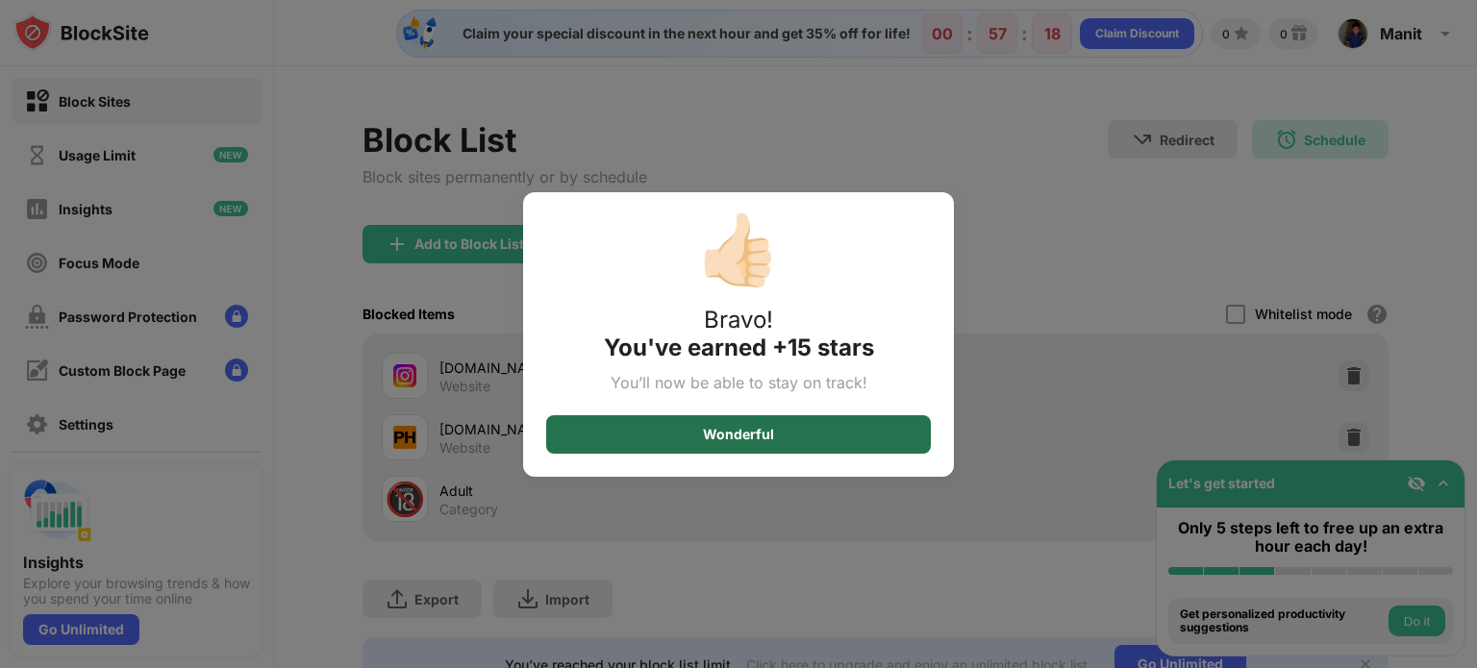
click at [832, 425] on div "Wonderful" at bounding box center [738, 434] width 385 height 38
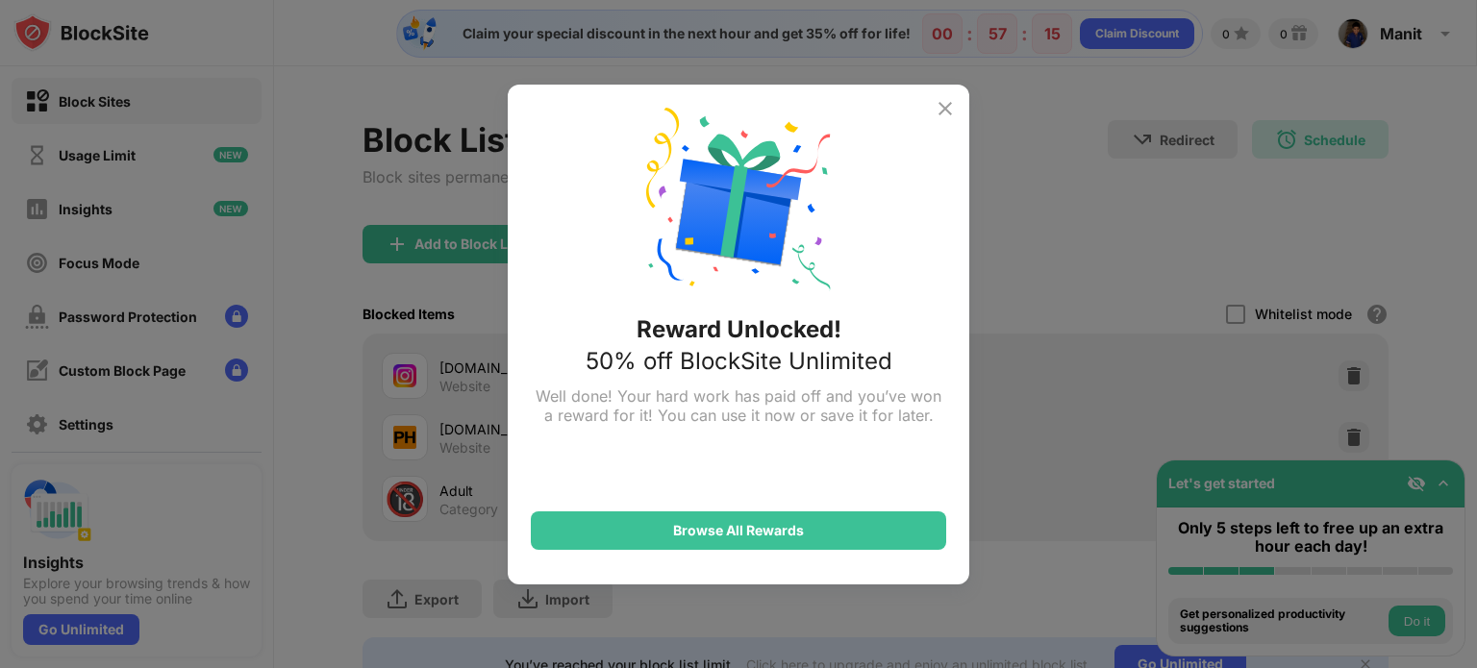
click at [996, 180] on div "Reward Unlocked! 50% off BlockSite Unlimited Well done! Your hard work has paid…" at bounding box center [738, 334] width 1477 height 668
drag, startPoint x: 996, startPoint y: 180, endPoint x: 936, endPoint y: 96, distance: 103.3
click at [936, 96] on div "Reward Unlocked! 50% off BlockSite Unlimited Well done! Your hard work has paid…" at bounding box center [738, 334] width 1477 height 668
click at [936, 97] on img at bounding box center [945, 108] width 23 height 23
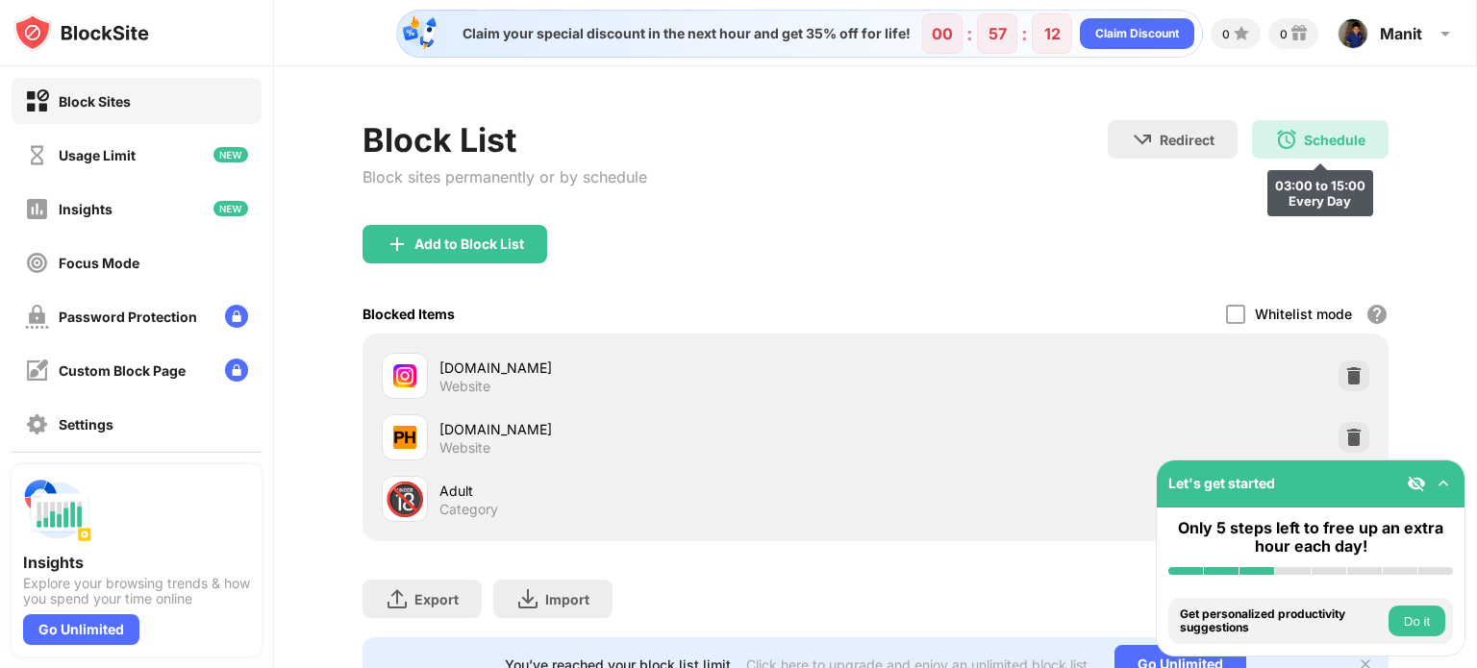
click at [1309, 137] on div "Schedule" at bounding box center [1335, 140] width 62 height 16
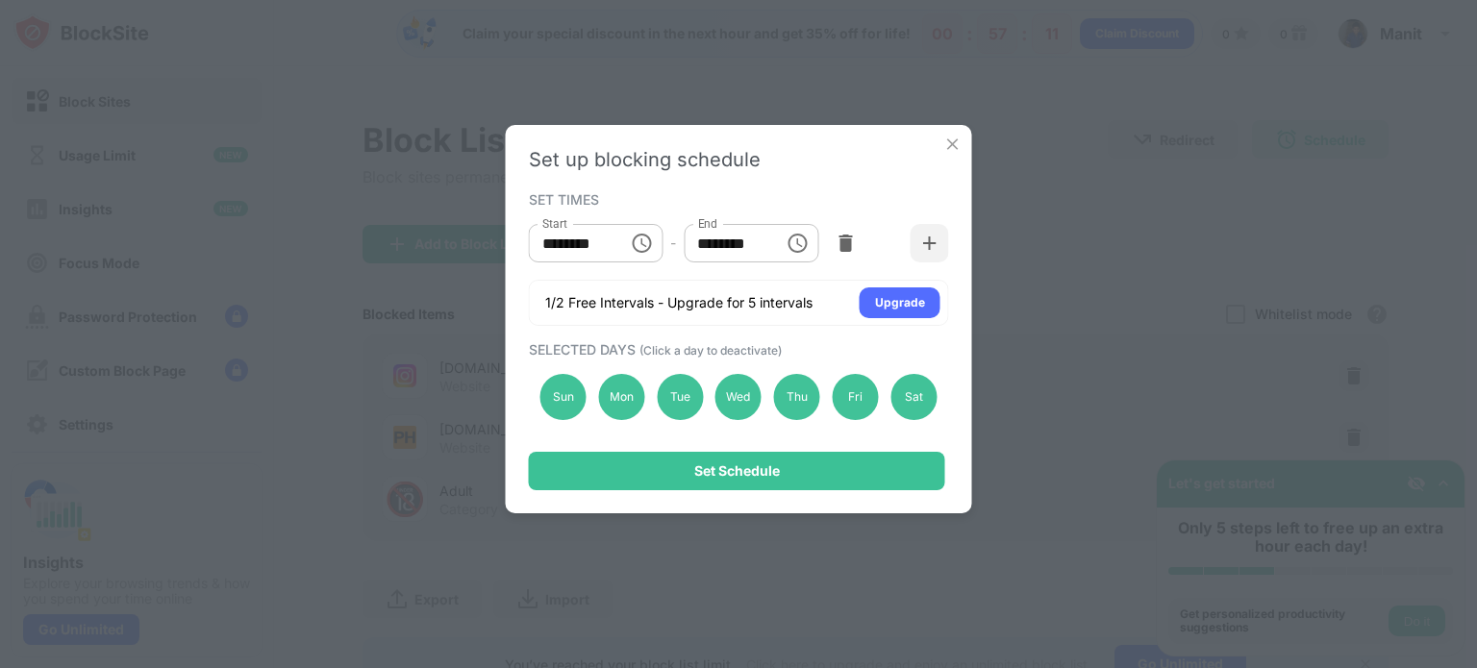
click at [1094, 313] on div "Set up blocking schedule SET TIMES Start ******** Start - End ******** End 1/2 …" at bounding box center [738, 334] width 1477 height 668
click at [955, 146] on img at bounding box center [952, 144] width 19 height 19
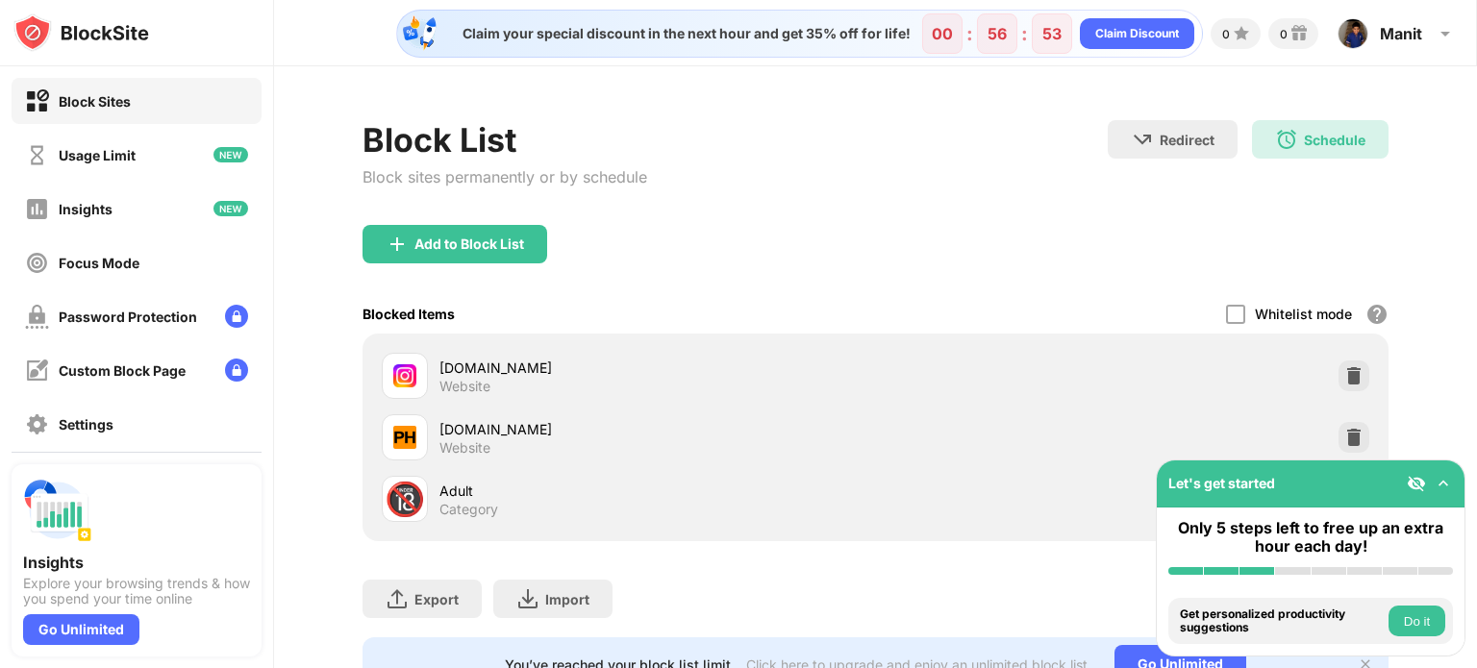
scroll to position [89, 0]
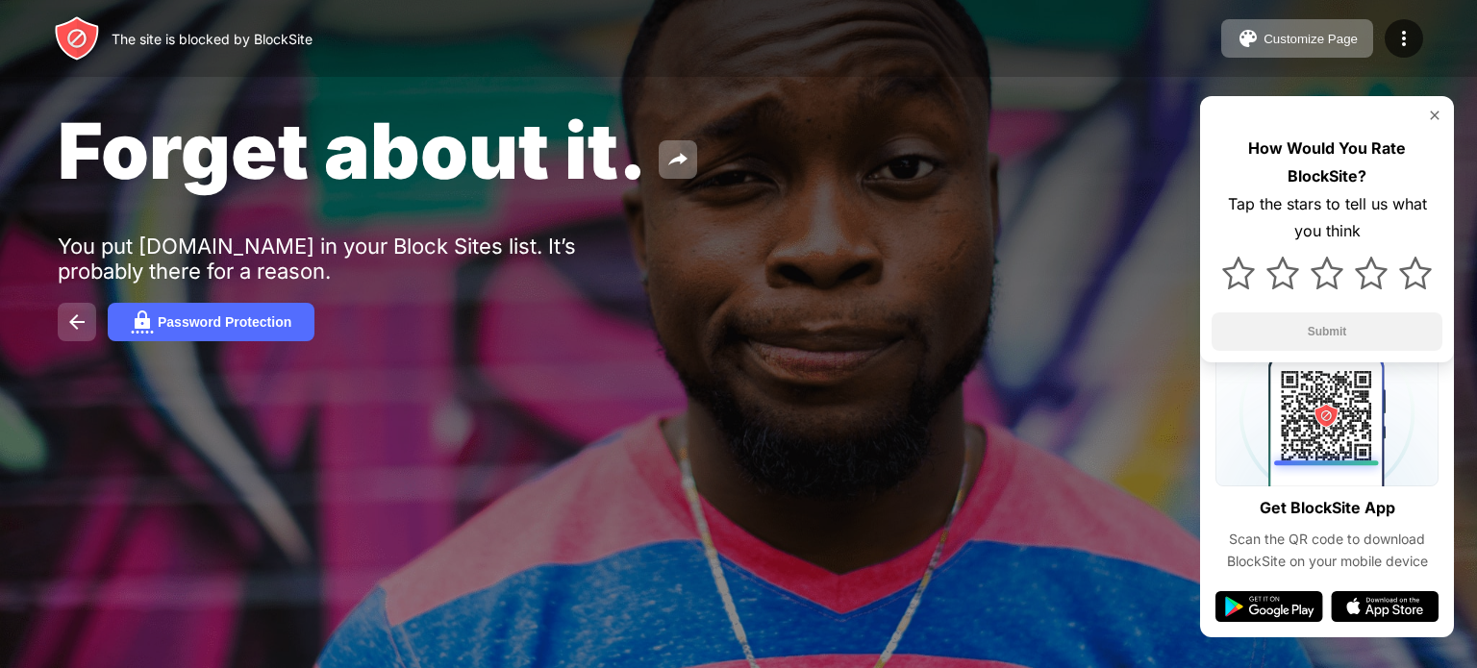
click at [67, 334] on img at bounding box center [76, 322] width 23 height 23
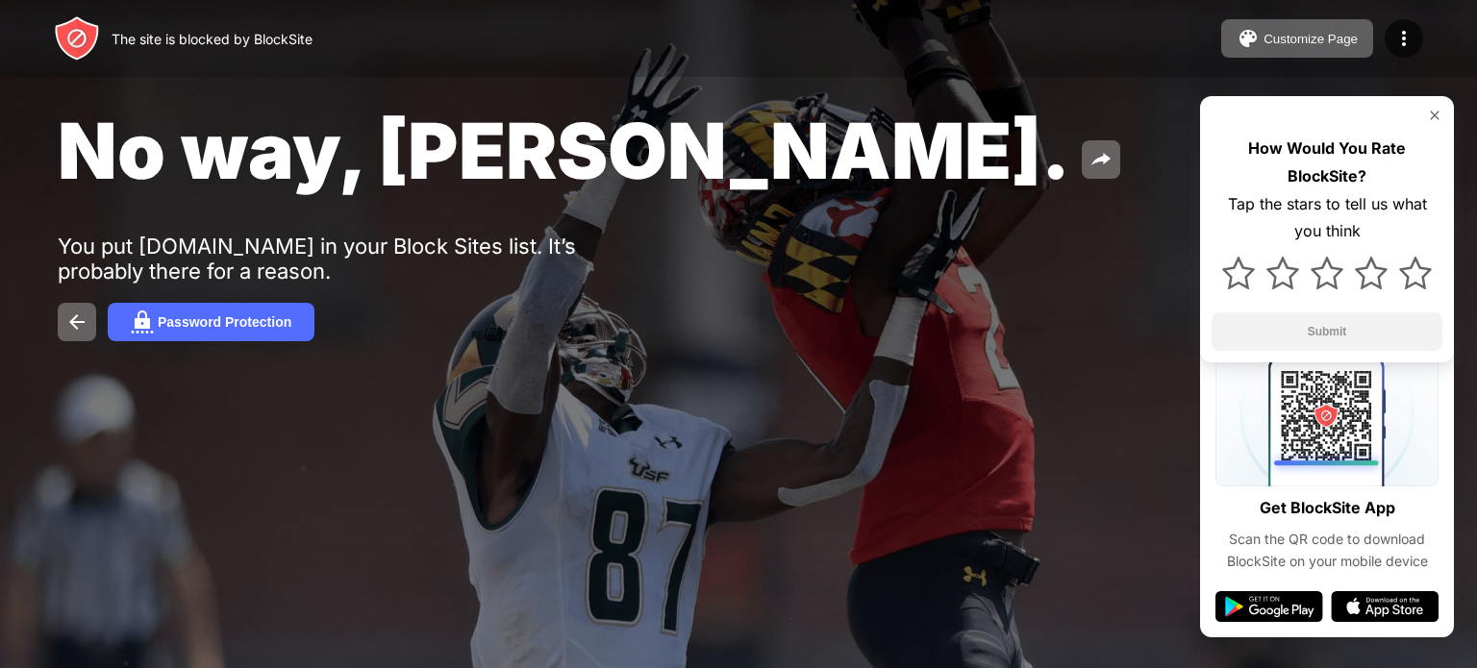
click at [1436, 112] on img at bounding box center [1434, 115] width 15 height 15
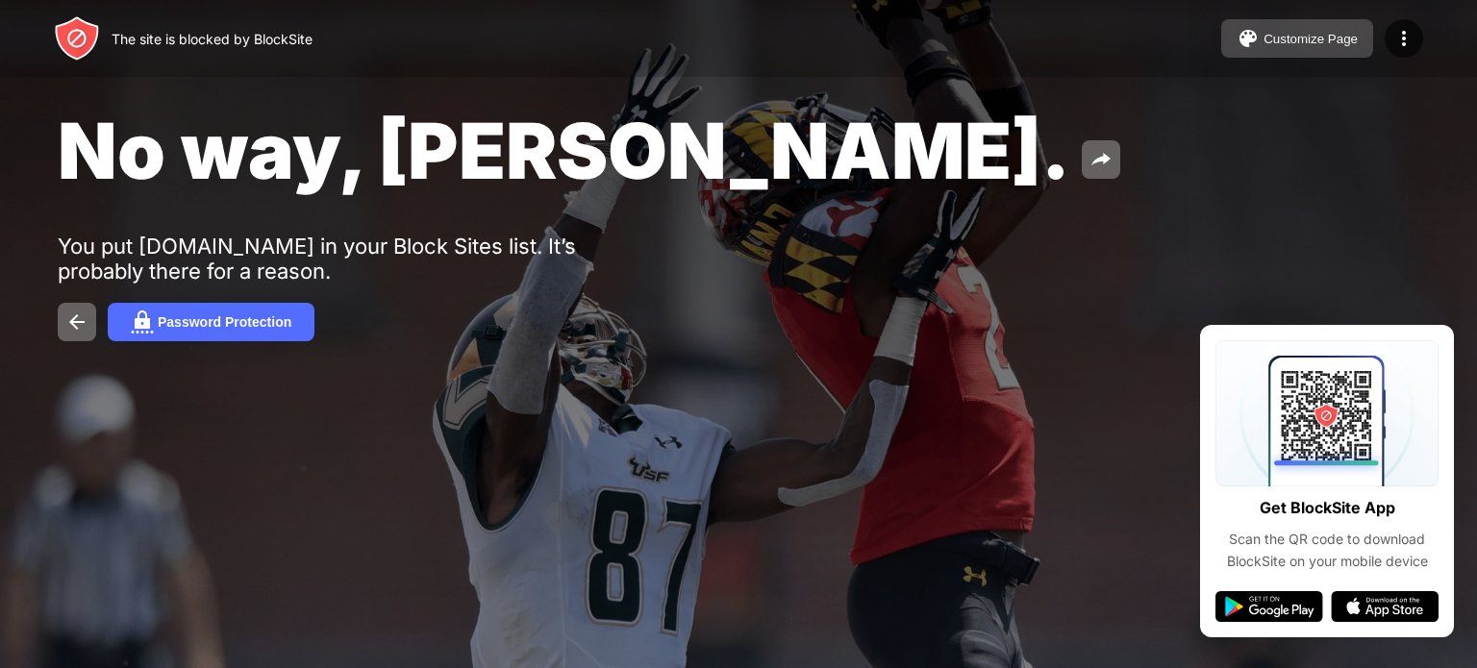
click at [1329, 53] on button "Customize Page" at bounding box center [1297, 38] width 152 height 38
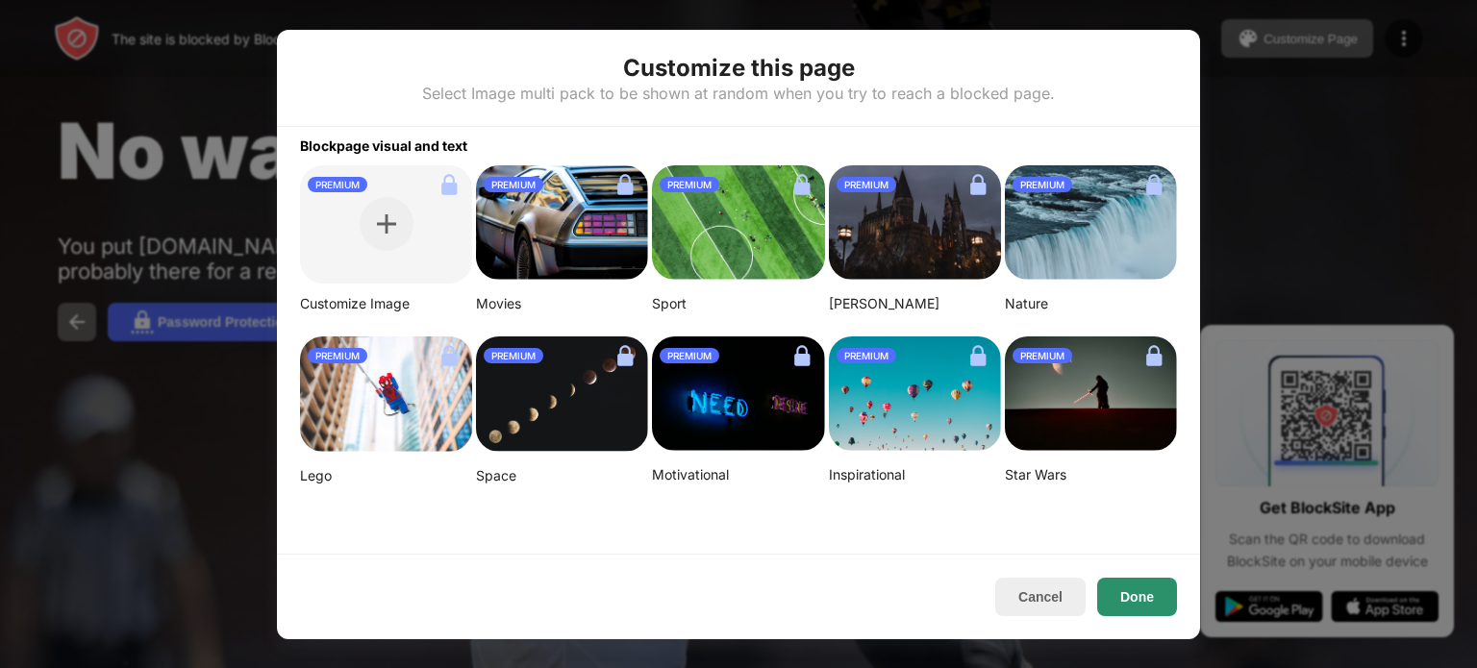
click at [1132, 578] on button "Done" at bounding box center [1137, 597] width 80 height 38
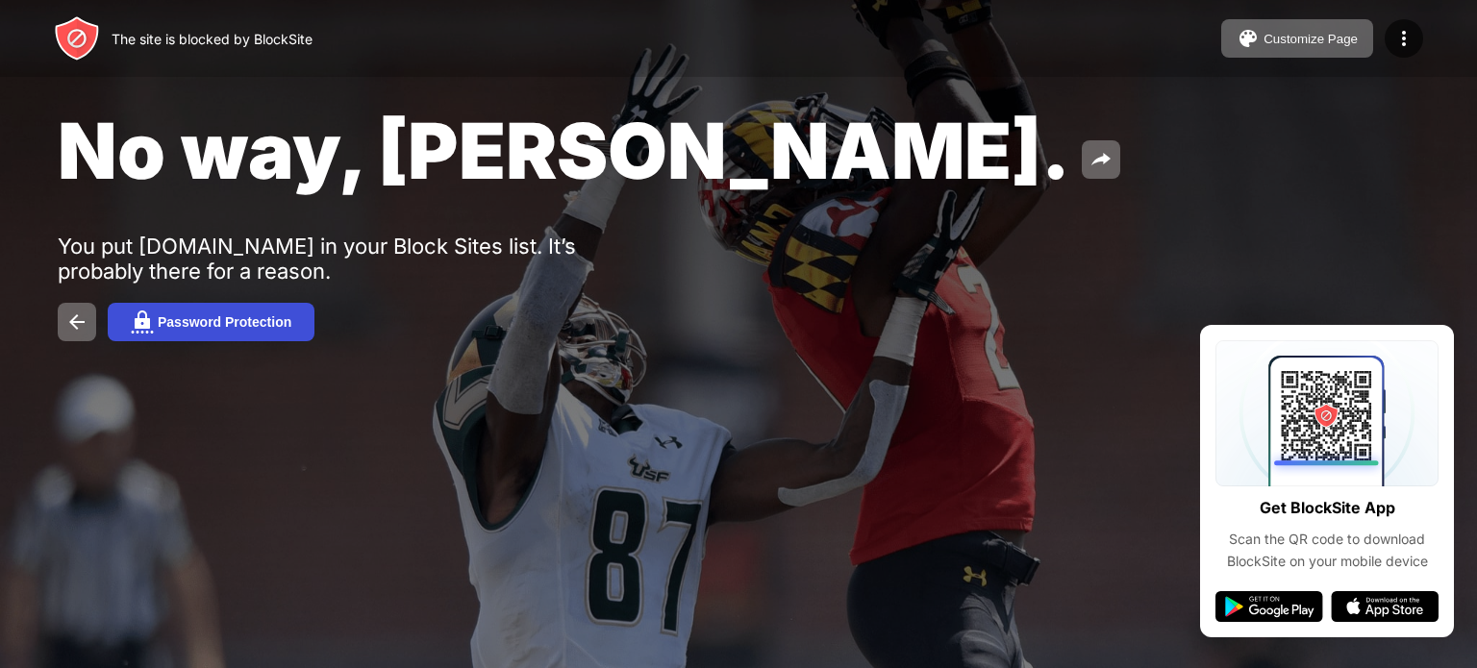
click at [234, 325] on div "Password Protection" at bounding box center [225, 321] width 134 height 15
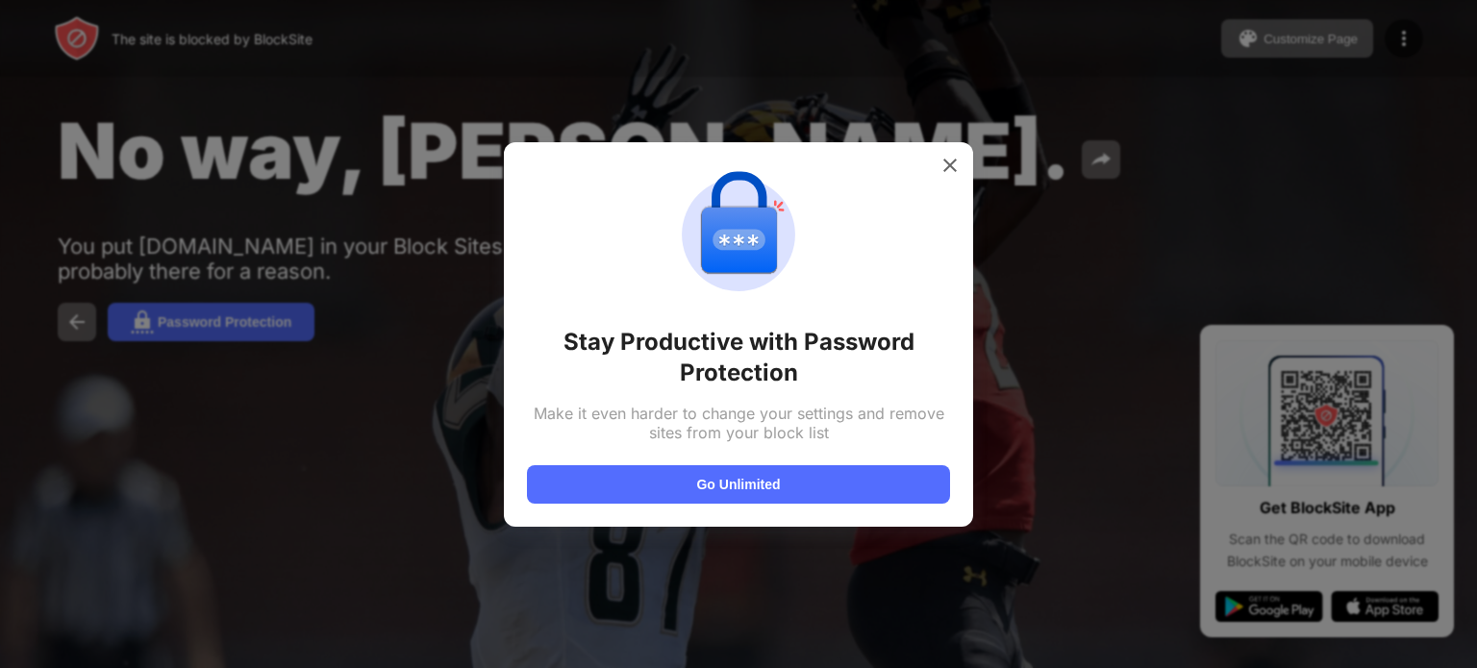
click at [1051, 311] on div at bounding box center [738, 334] width 1477 height 668
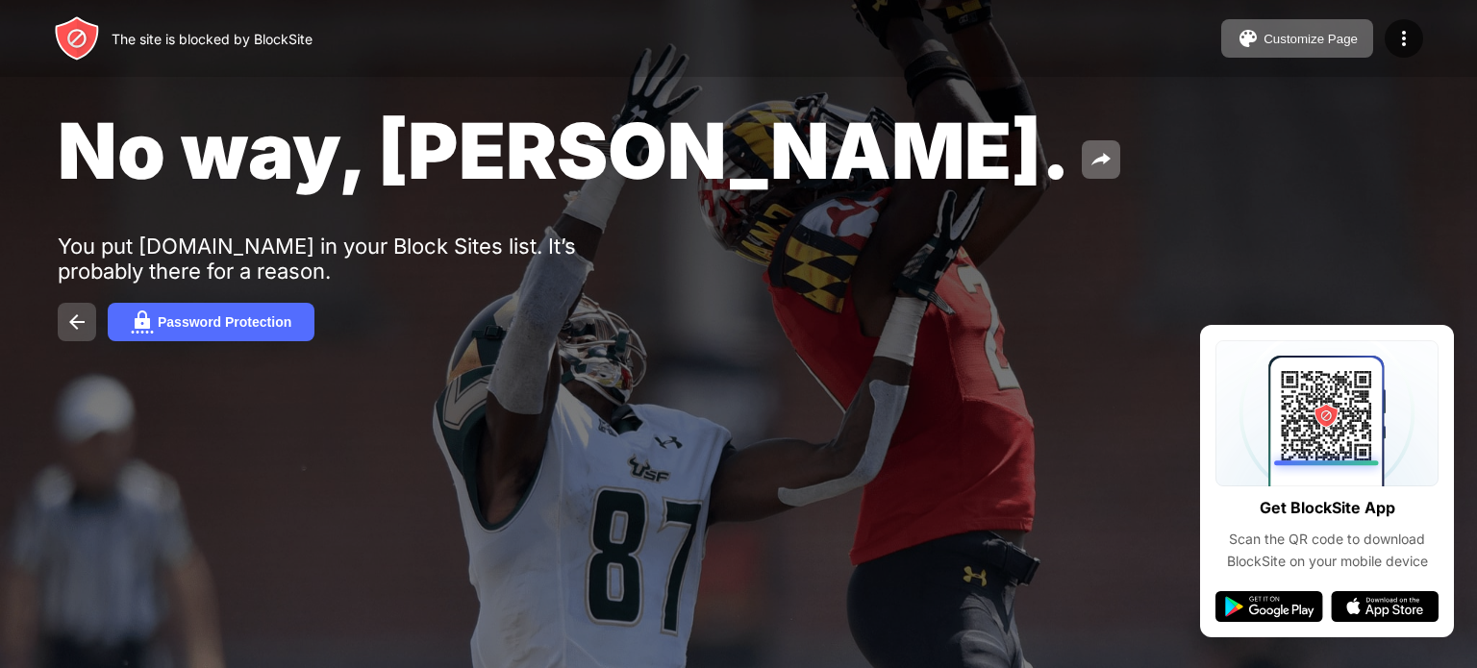
click at [58, 321] on button at bounding box center [77, 322] width 38 height 38
